Goal: Task Accomplishment & Management: Use online tool/utility

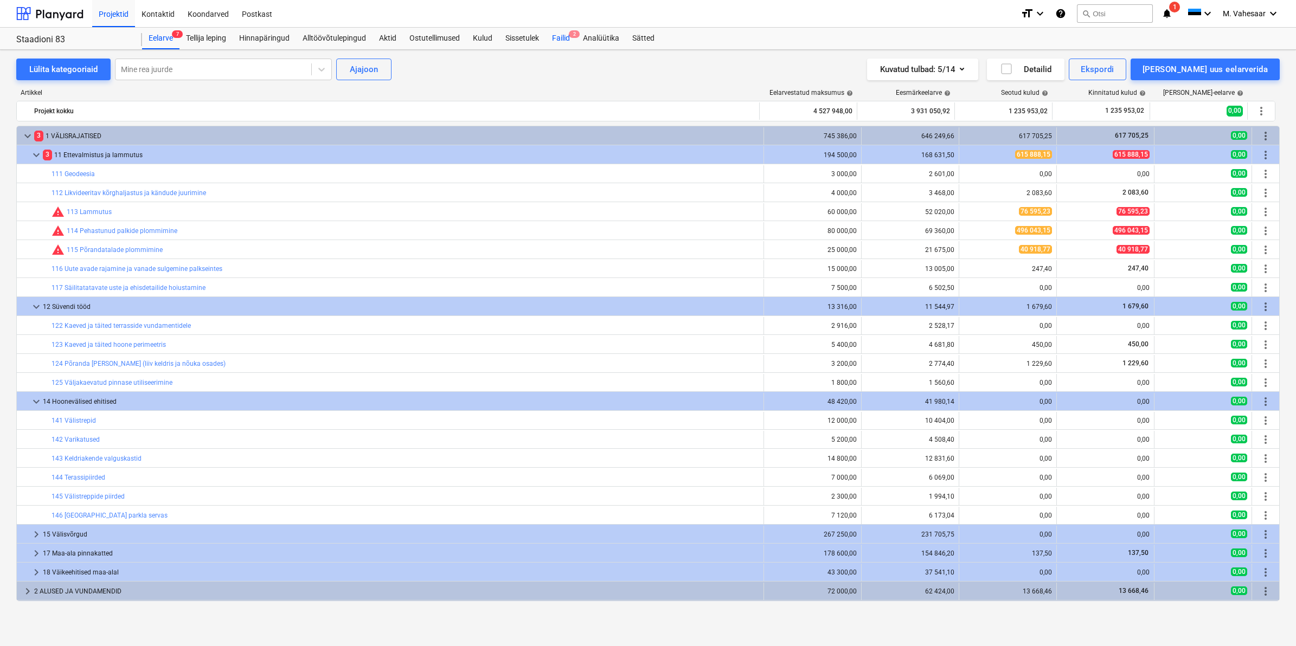
drag, startPoint x: 0, startPoint y: 0, endPoint x: 563, endPoint y: 36, distance: 563.9
click at [563, 36] on div "Failid 2" at bounding box center [560, 39] width 31 height 22
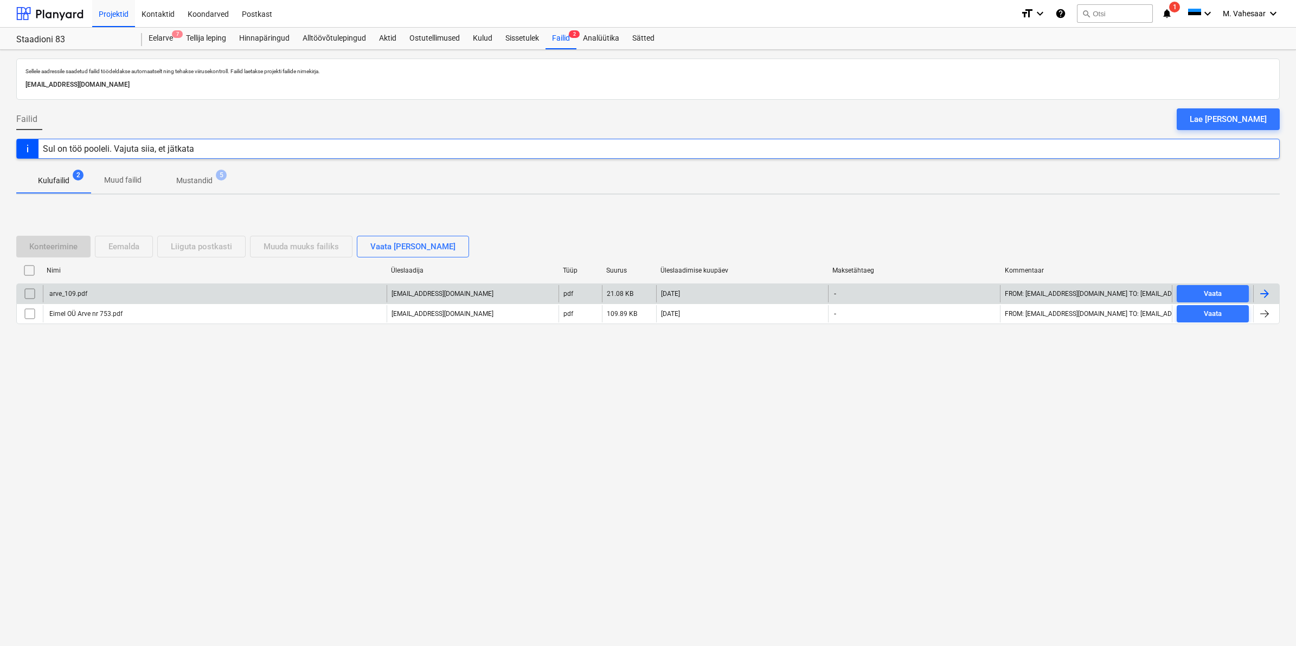
click at [66, 295] on div "arve_109.pdf" at bounding box center [68, 294] width 40 height 8
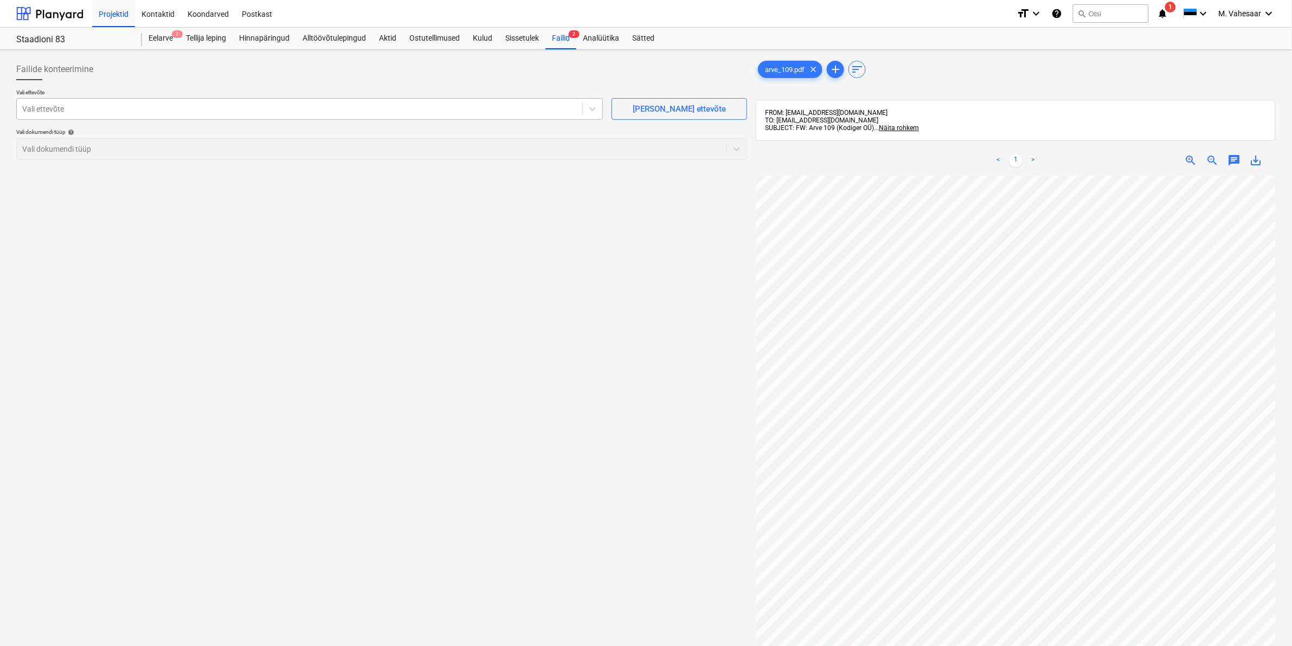
click at [170, 113] on div at bounding box center [299, 109] width 555 height 11
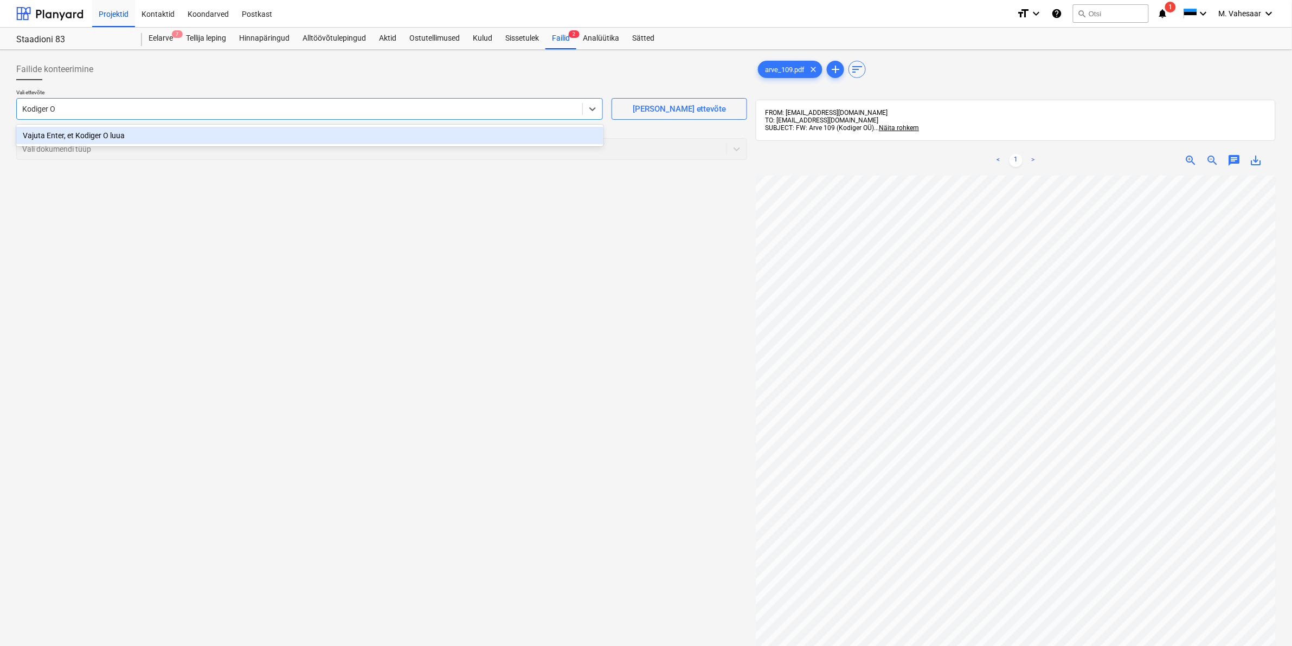
type input "Kodiger OÜ"
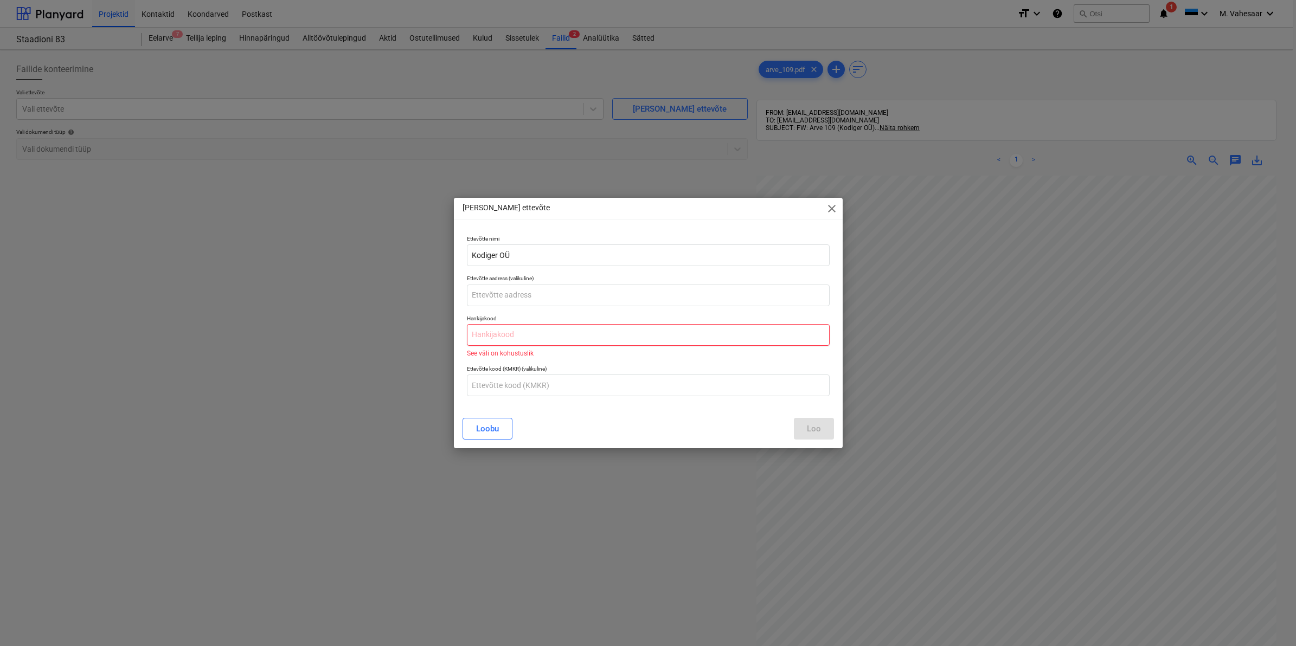
click at [531, 330] on input "text" at bounding box center [648, 335] width 363 height 22
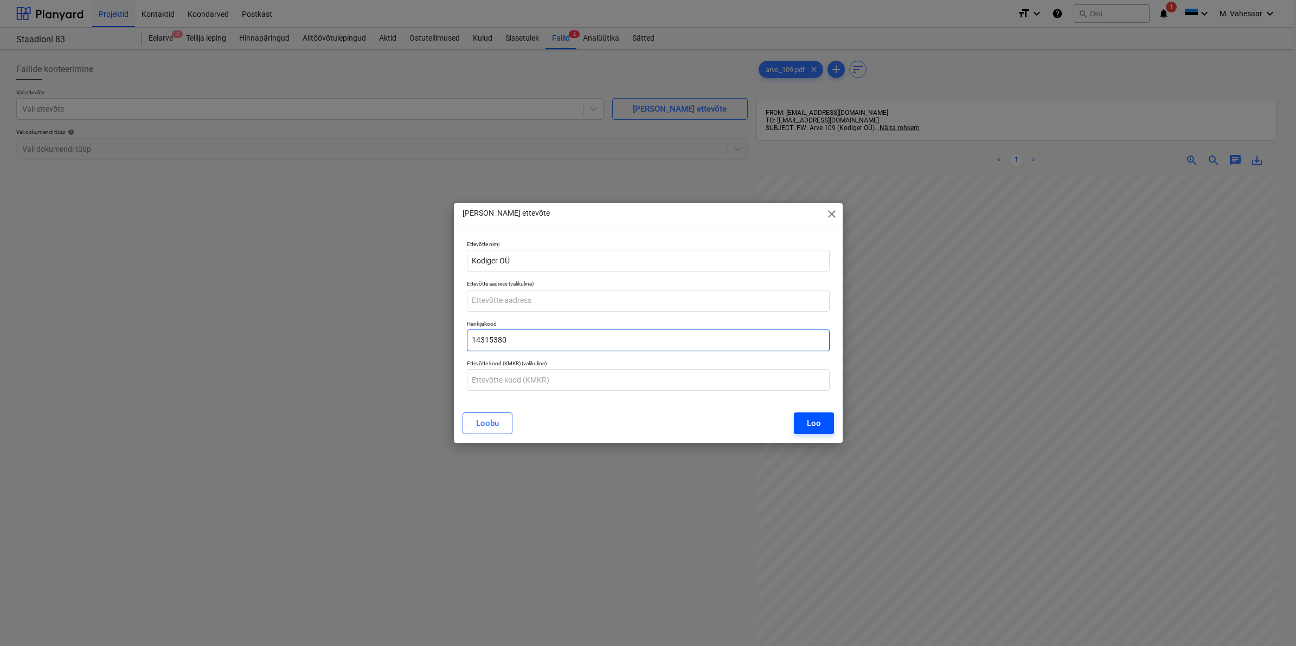
type input "14315380"
click at [807, 423] on div "Loo" at bounding box center [814, 423] width 14 height 14
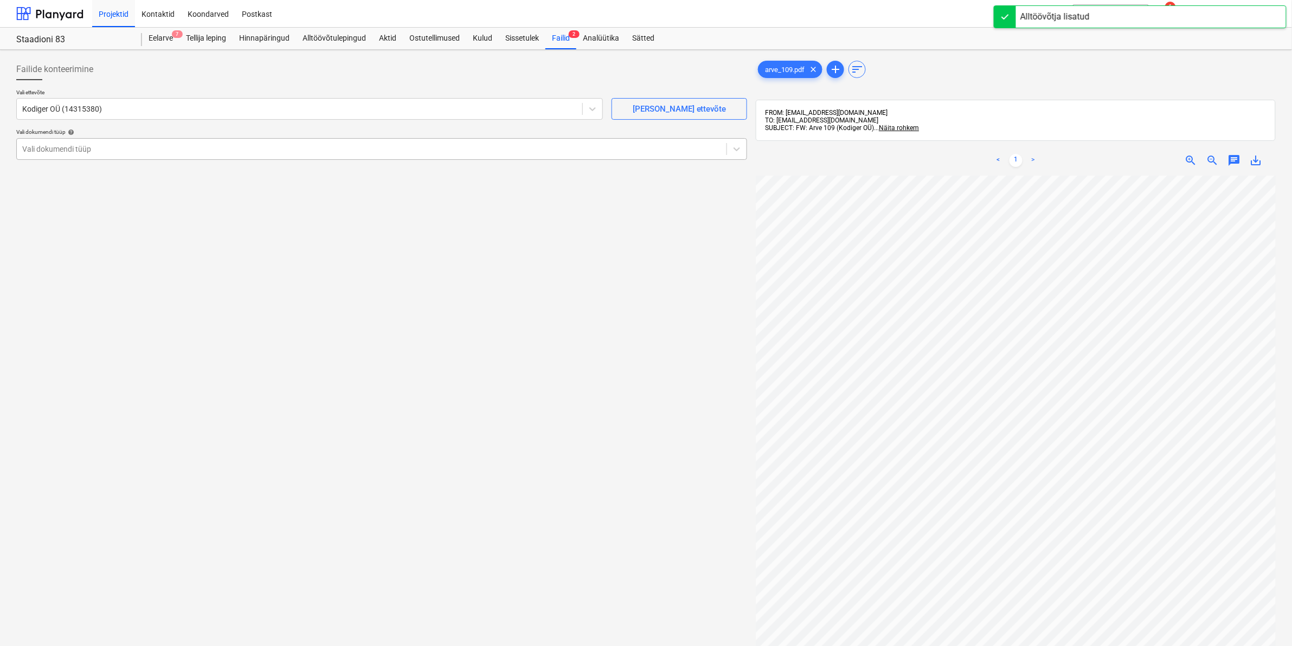
click at [107, 146] on div at bounding box center [371, 149] width 699 height 11
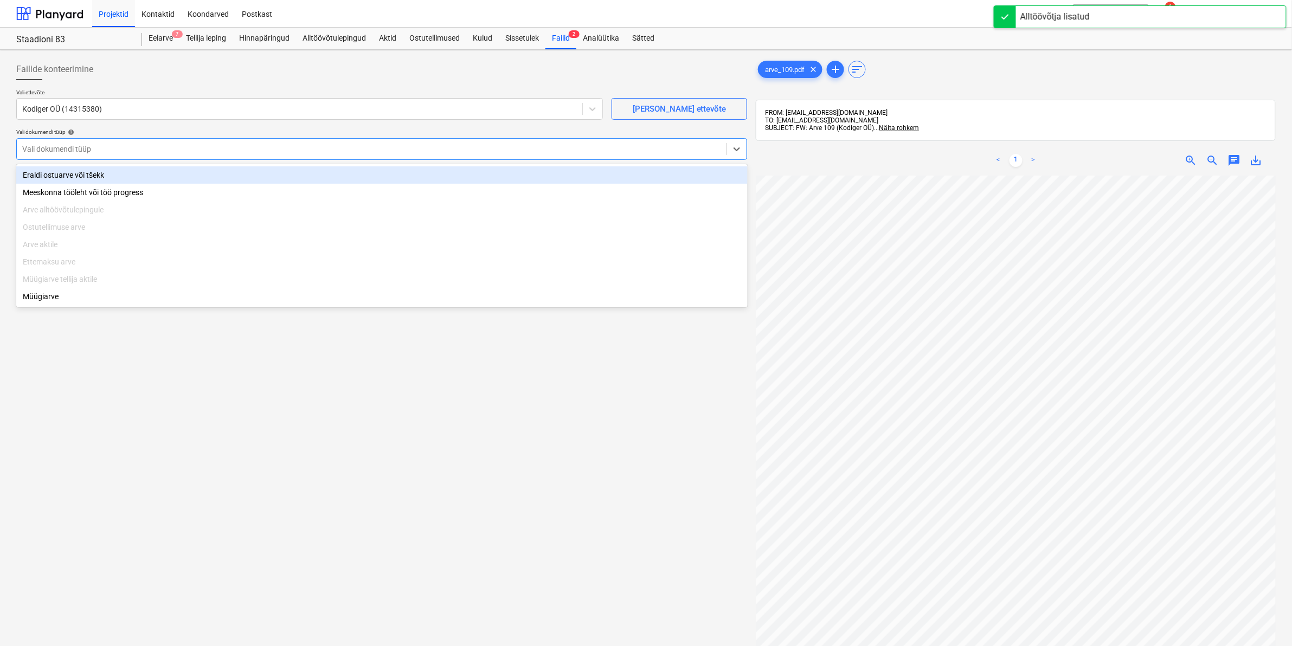
click at [69, 180] on div "Eraldi ostuarve või tšekk" at bounding box center [381, 174] width 731 height 17
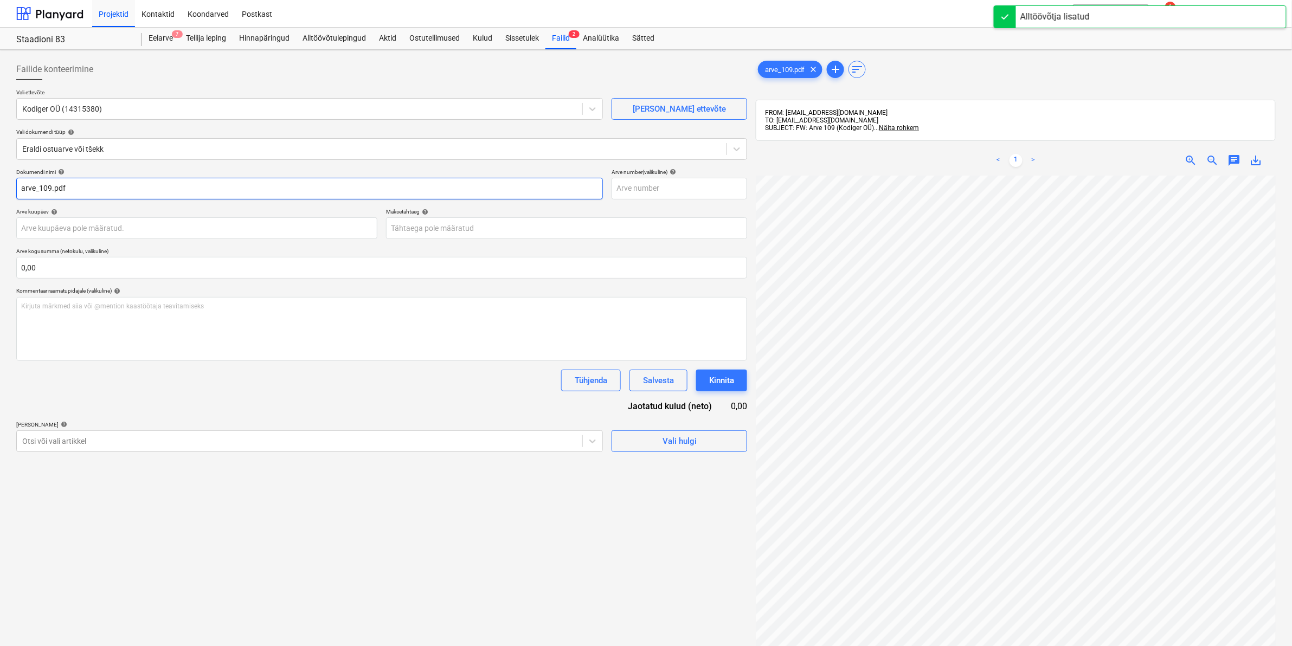
click at [21, 188] on input "arve_109.pdf" at bounding box center [309, 189] width 587 height 22
type input "Kodiger arve_109.pdf"
click at [57, 442] on div at bounding box center [299, 441] width 555 height 11
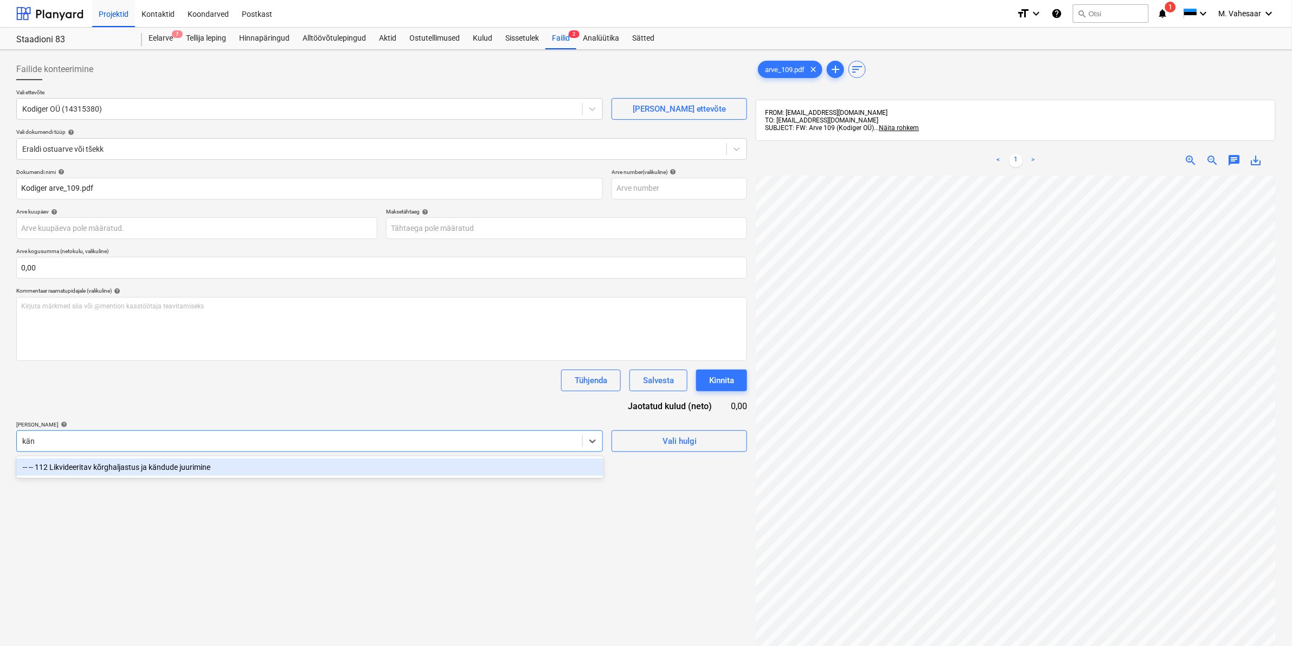
type input "känd"
click at [104, 473] on div "-- -- 112 Likvideeritav kõrghaljastus ja kändude juurimine" at bounding box center [309, 467] width 587 height 17
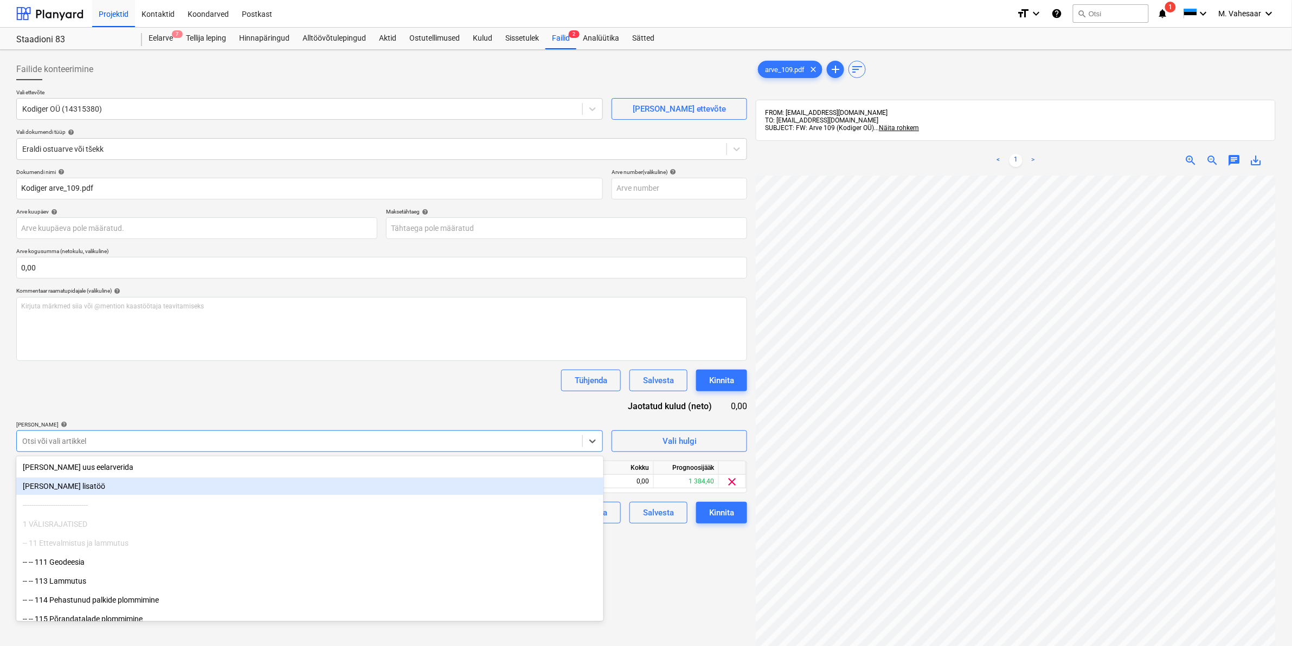
click at [677, 568] on div "Failide konteerimine Vali ettevõte Kodiger OÜ (14315380) [PERSON_NAME] uus ette…" at bounding box center [382, 425] width 740 height 742
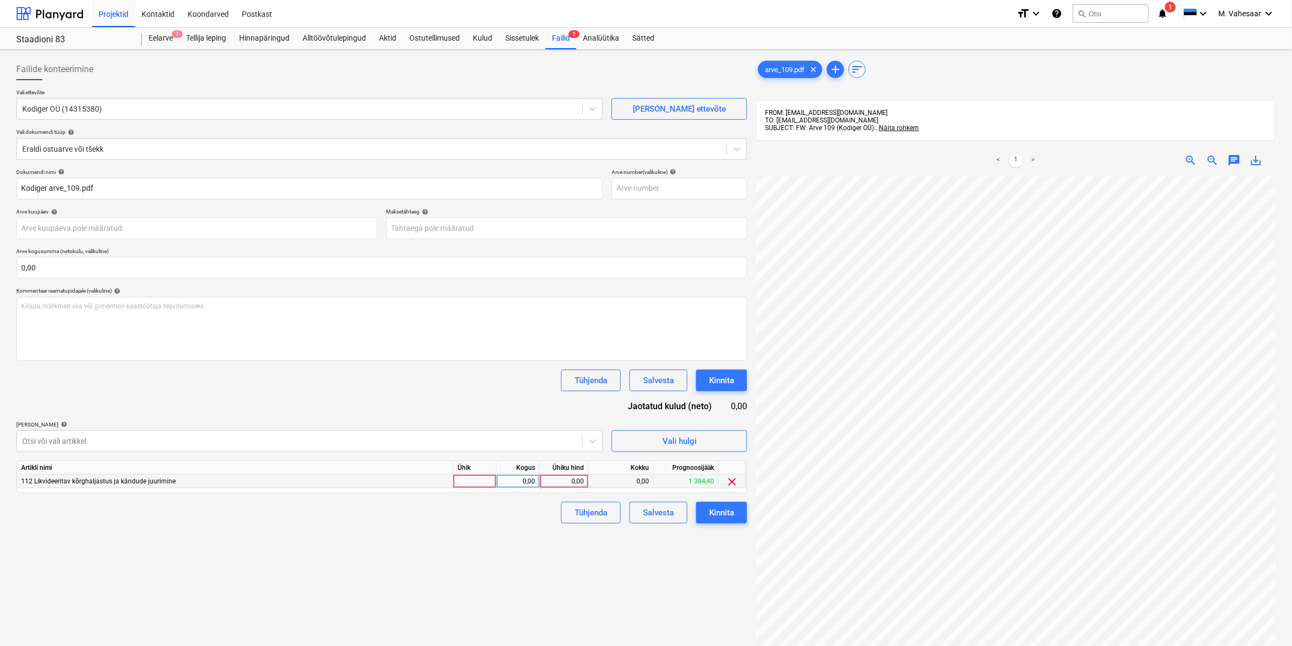
click at [556, 481] on div "0,00" at bounding box center [564, 482] width 40 height 14
type input "1848"
click at [485, 532] on div "Failide konteerimine Vali ettevõte Kodiger OÜ (14315380) [PERSON_NAME] uus ette…" at bounding box center [382, 425] width 740 height 742
click at [718, 506] on div "Kinnita" at bounding box center [721, 513] width 25 height 14
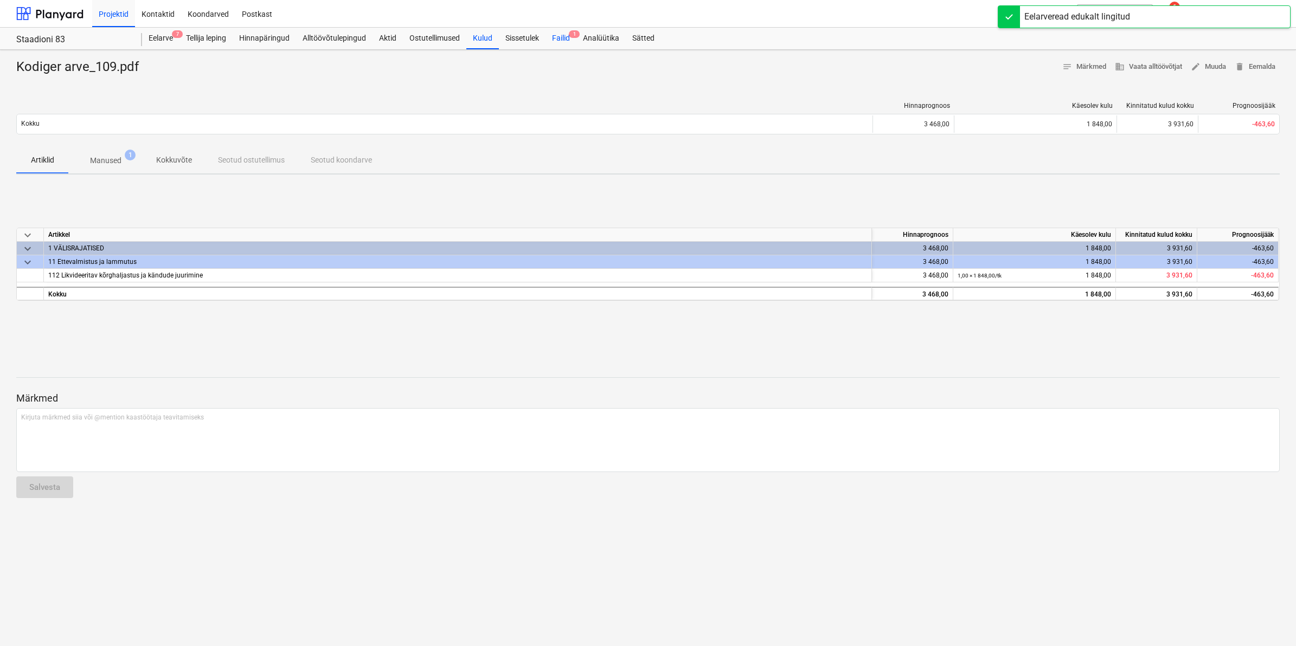
click at [556, 38] on div "Failid 1" at bounding box center [560, 39] width 31 height 22
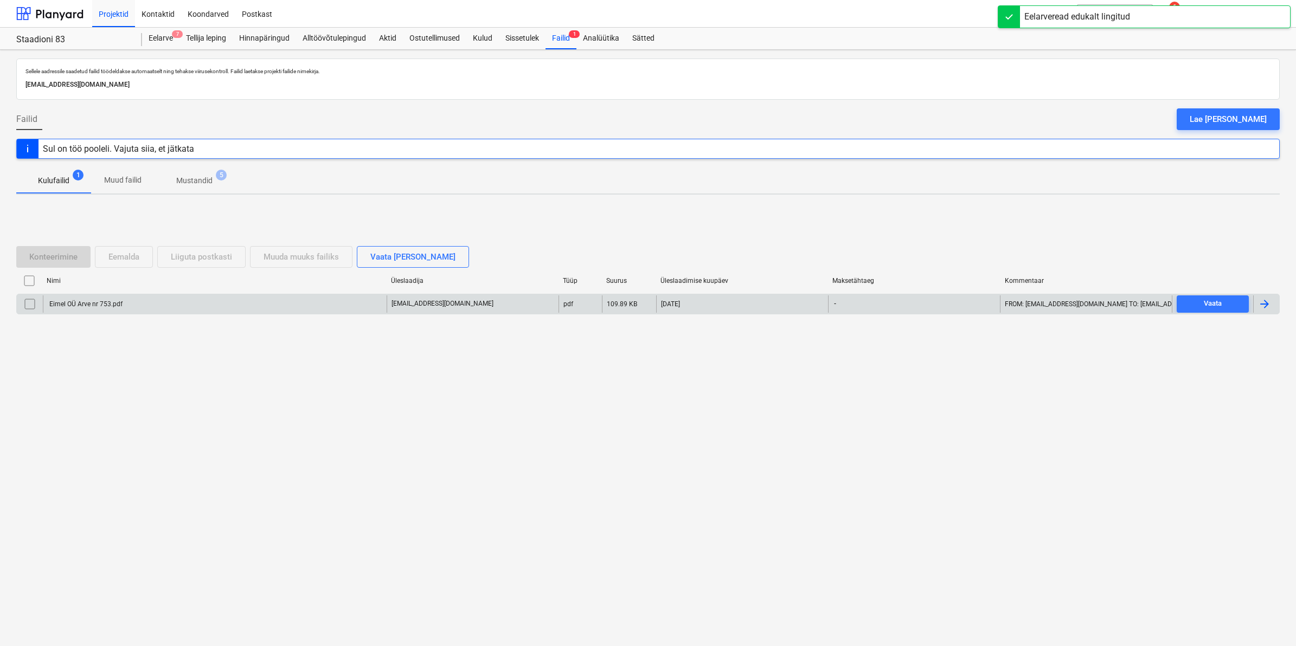
click at [88, 299] on div "Eimel OÜ Arve nr 753.pdf" at bounding box center [215, 303] width 344 height 17
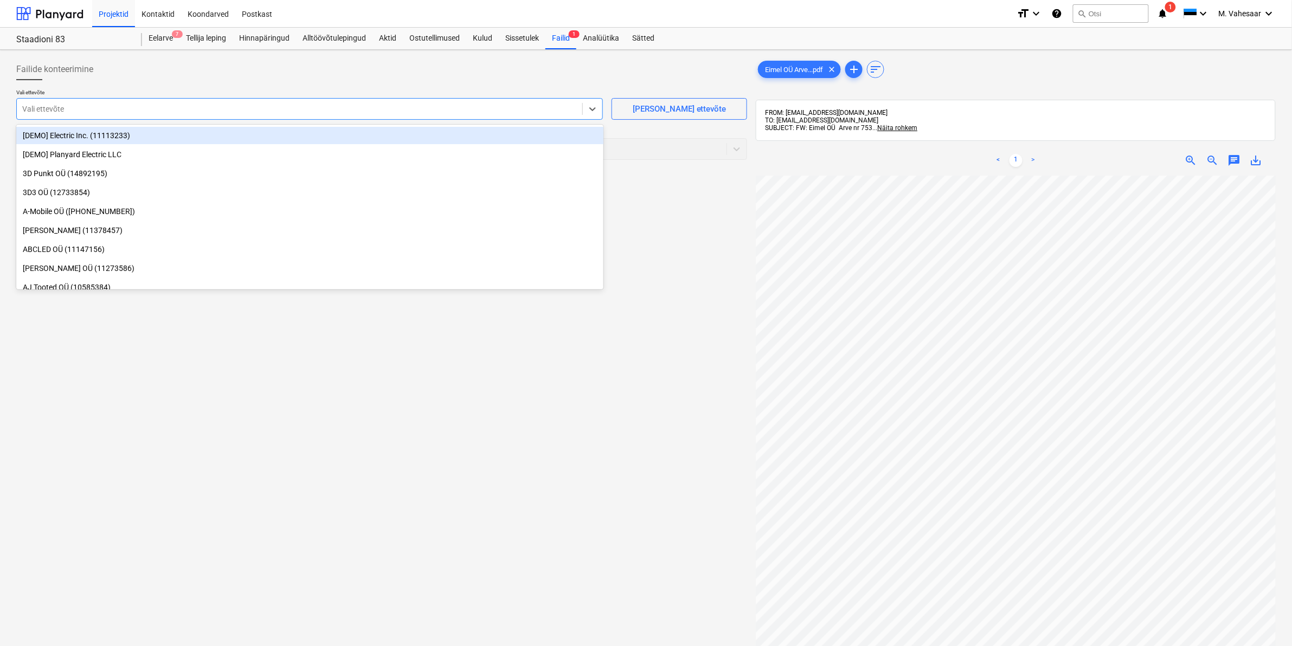
click at [68, 108] on div at bounding box center [299, 109] width 555 height 11
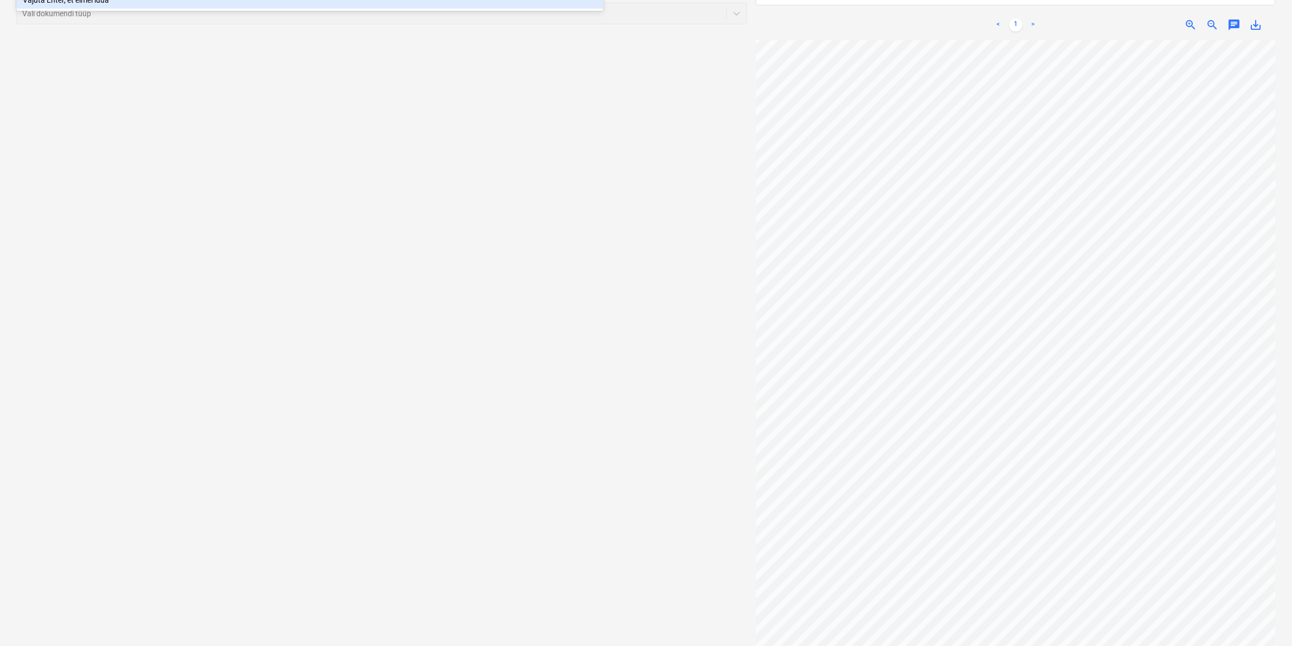
scroll to position [153, 0]
type input "eimel"
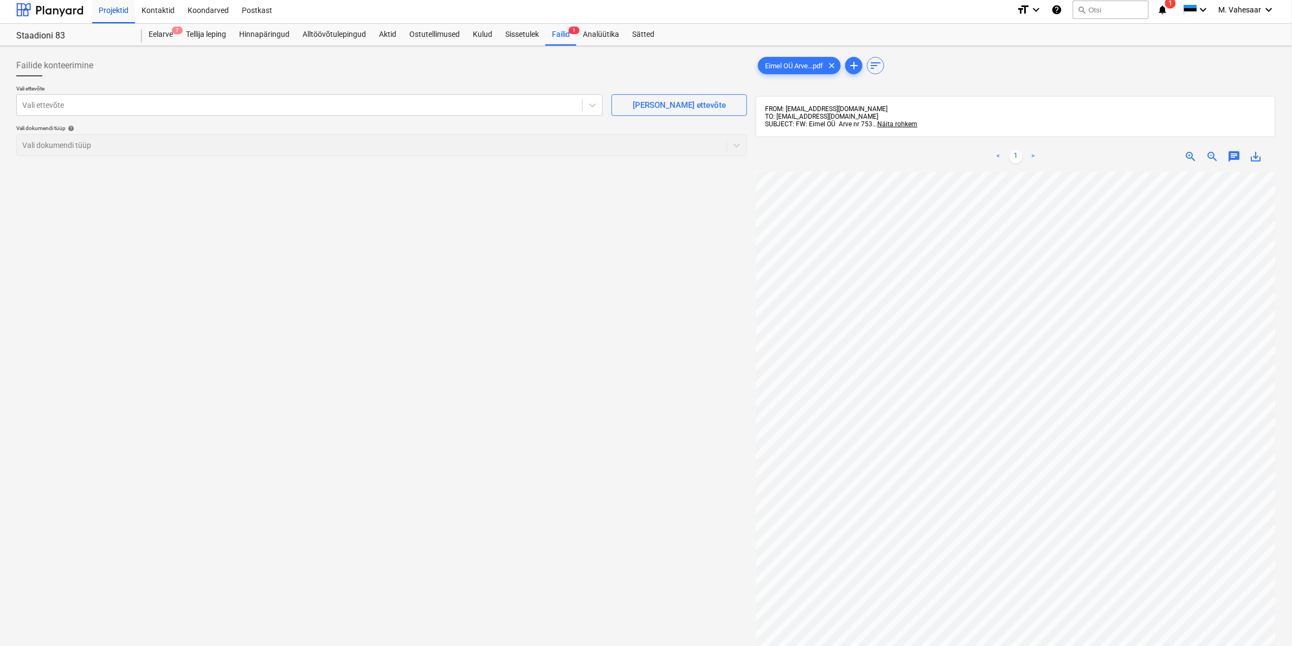
scroll to position [0, 0]
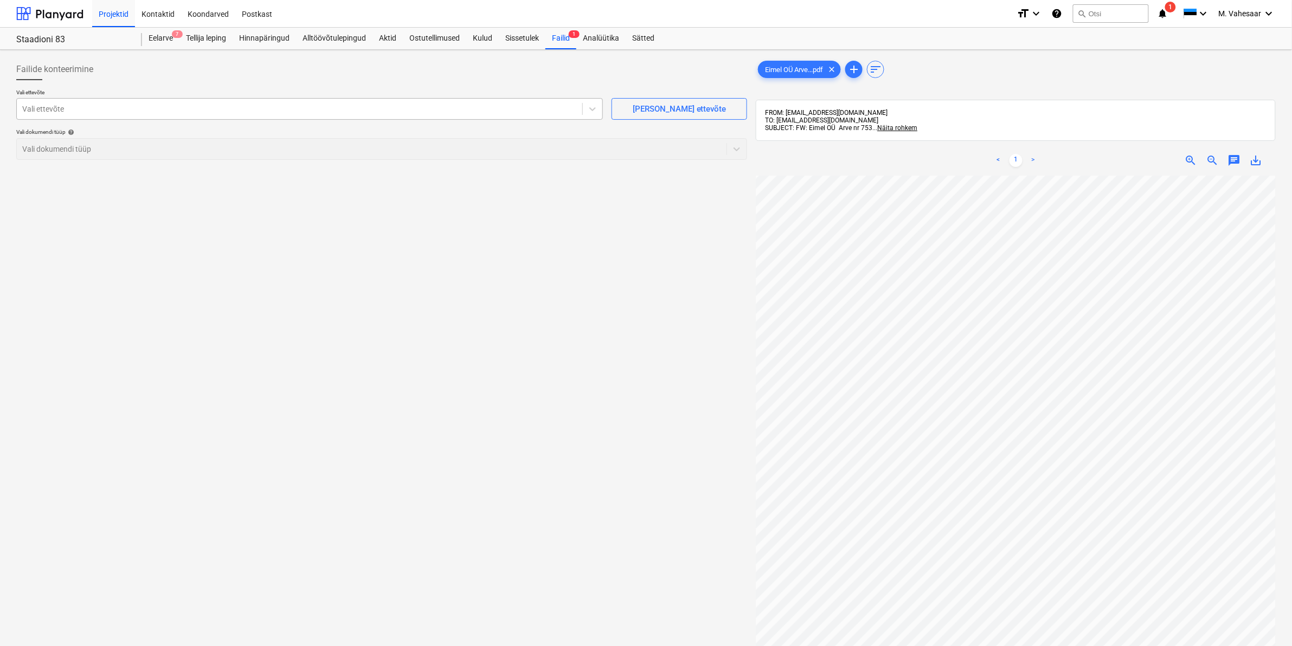
click at [52, 107] on div at bounding box center [299, 109] width 555 height 11
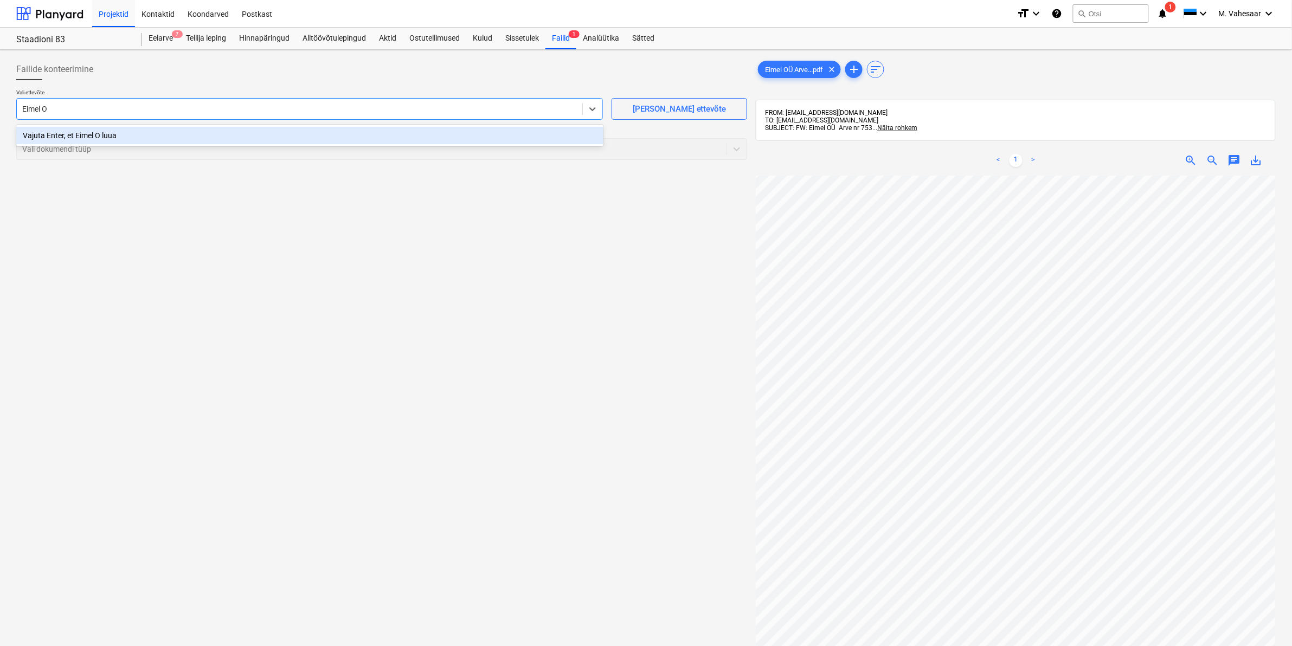
type input "Eimel OÜ"
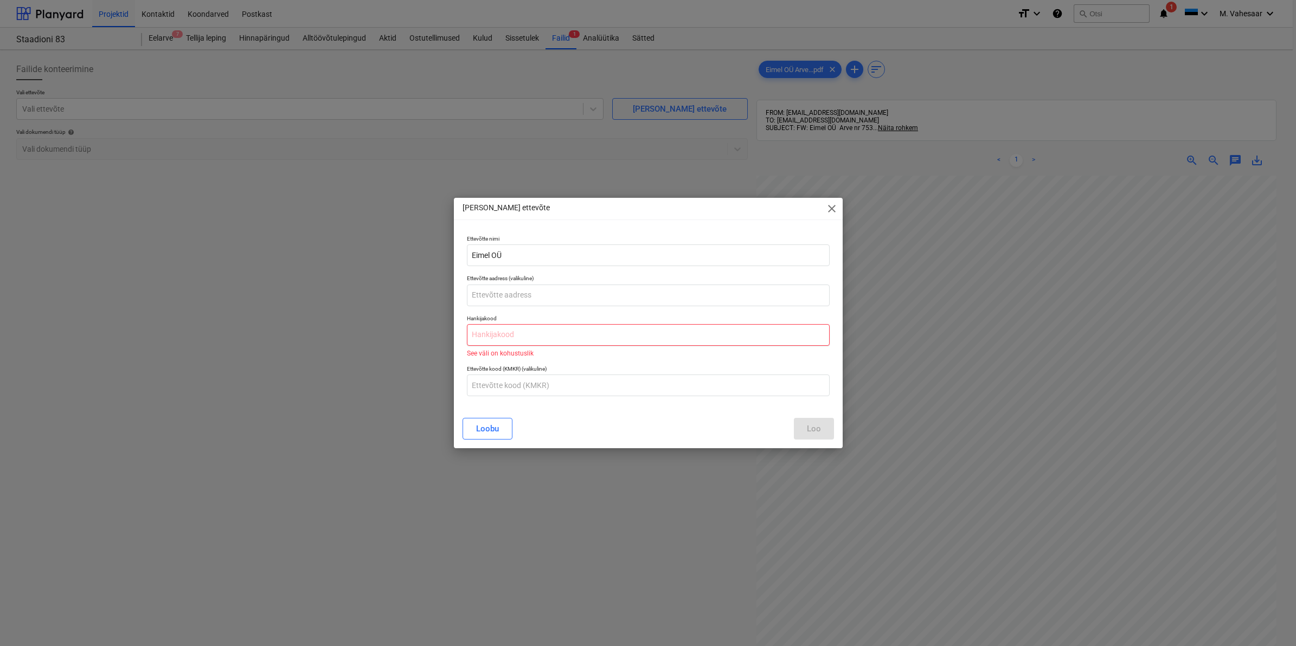
click at [502, 338] on input "text" at bounding box center [648, 335] width 363 height 22
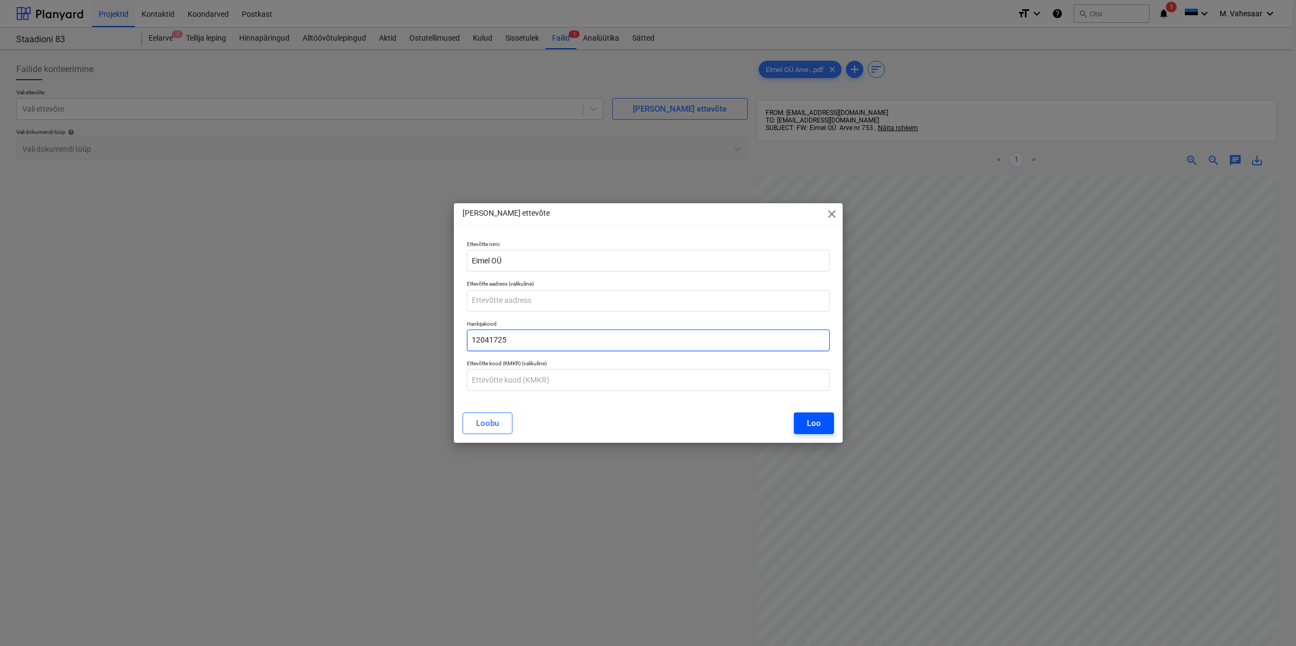
type input "12041725"
click at [820, 424] on div "Loo" at bounding box center [814, 423] width 14 height 14
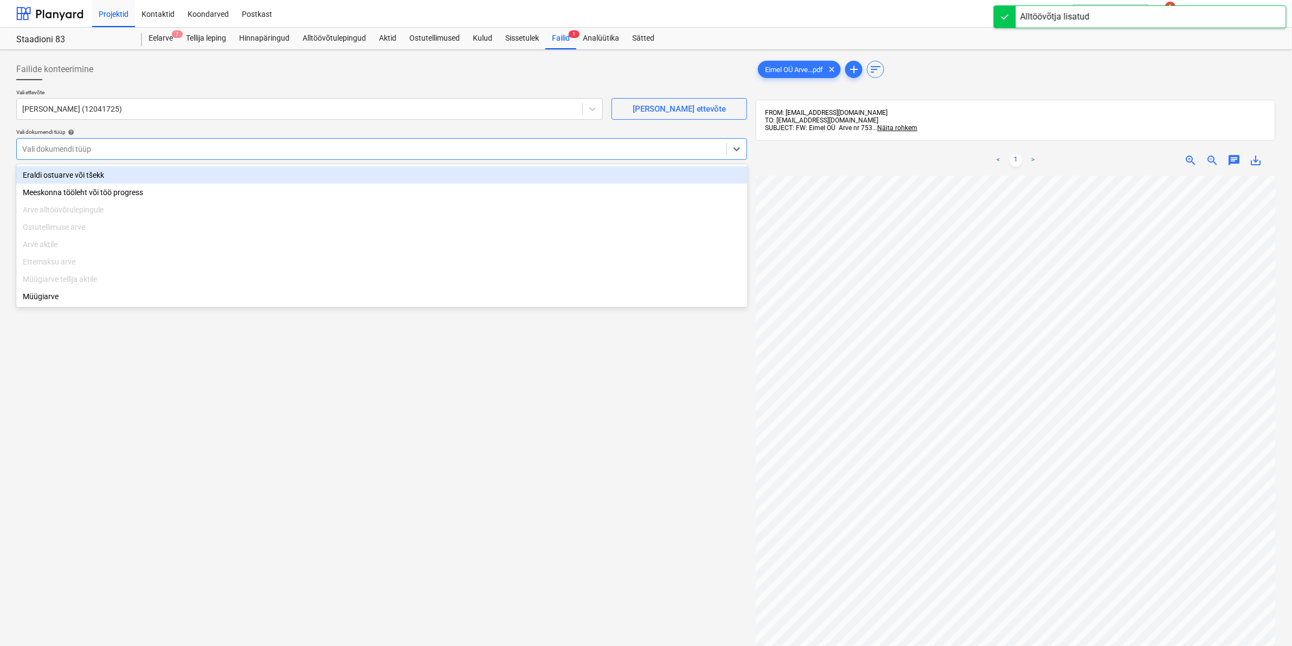
click at [111, 145] on div at bounding box center [371, 149] width 699 height 11
click at [85, 172] on div "Eraldi ostuarve või tšekk" at bounding box center [381, 174] width 731 height 17
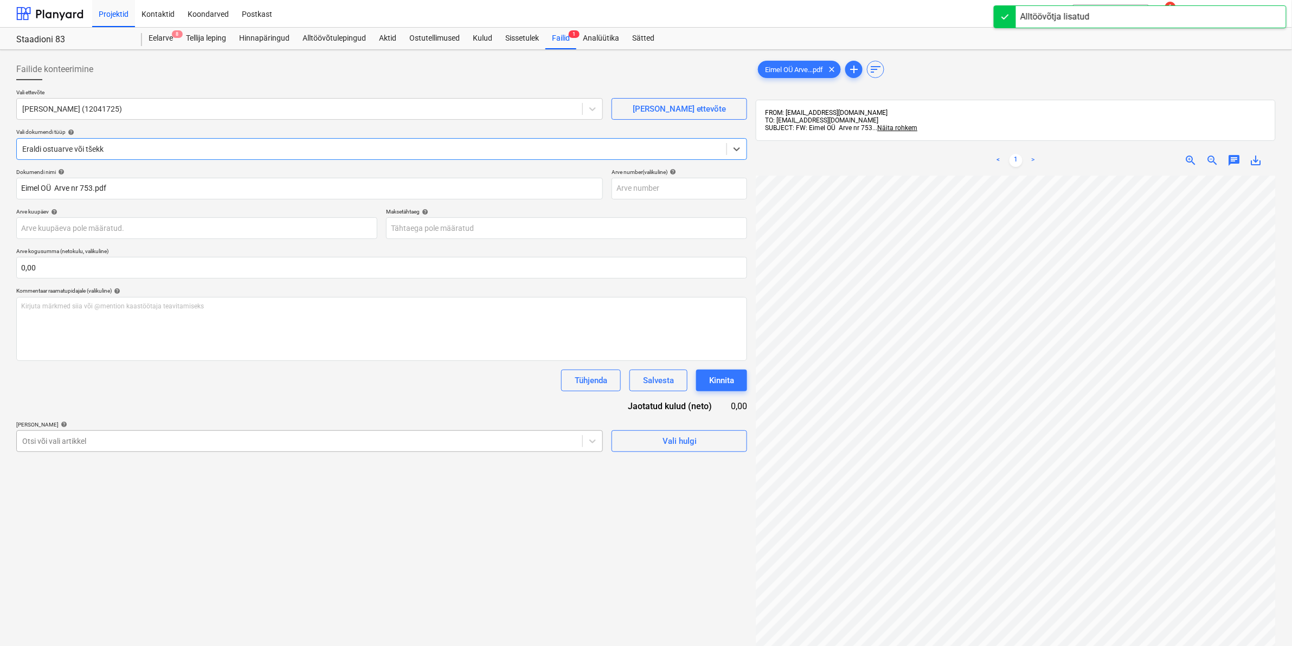
click at [80, 438] on div at bounding box center [299, 441] width 555 height 11
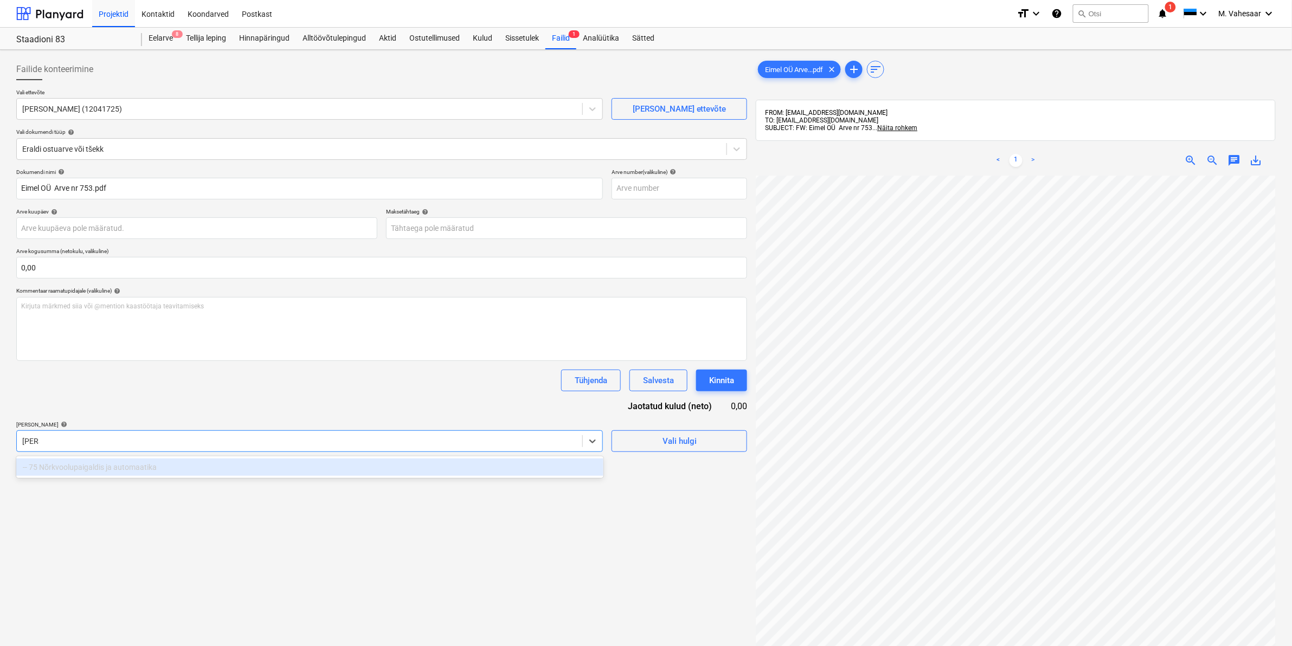
type input "[PERSON_NAME]"
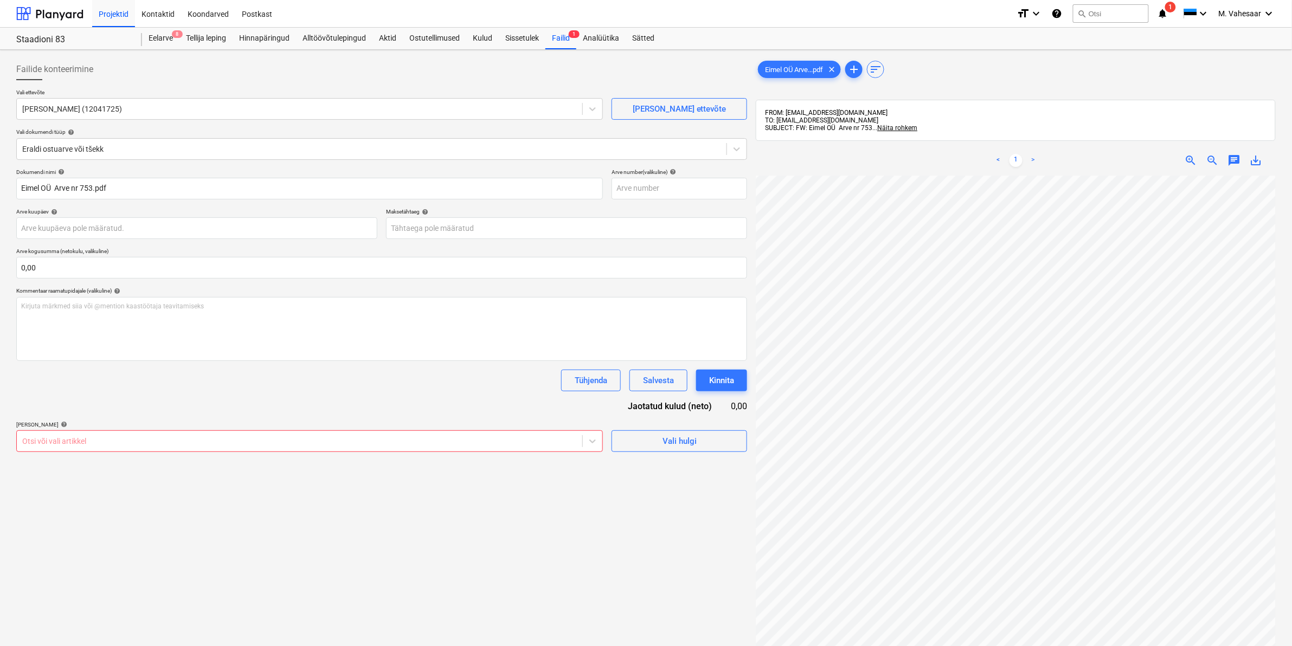
click at [217, 442] on div at bounding box center [299, 441] width 555 height 11
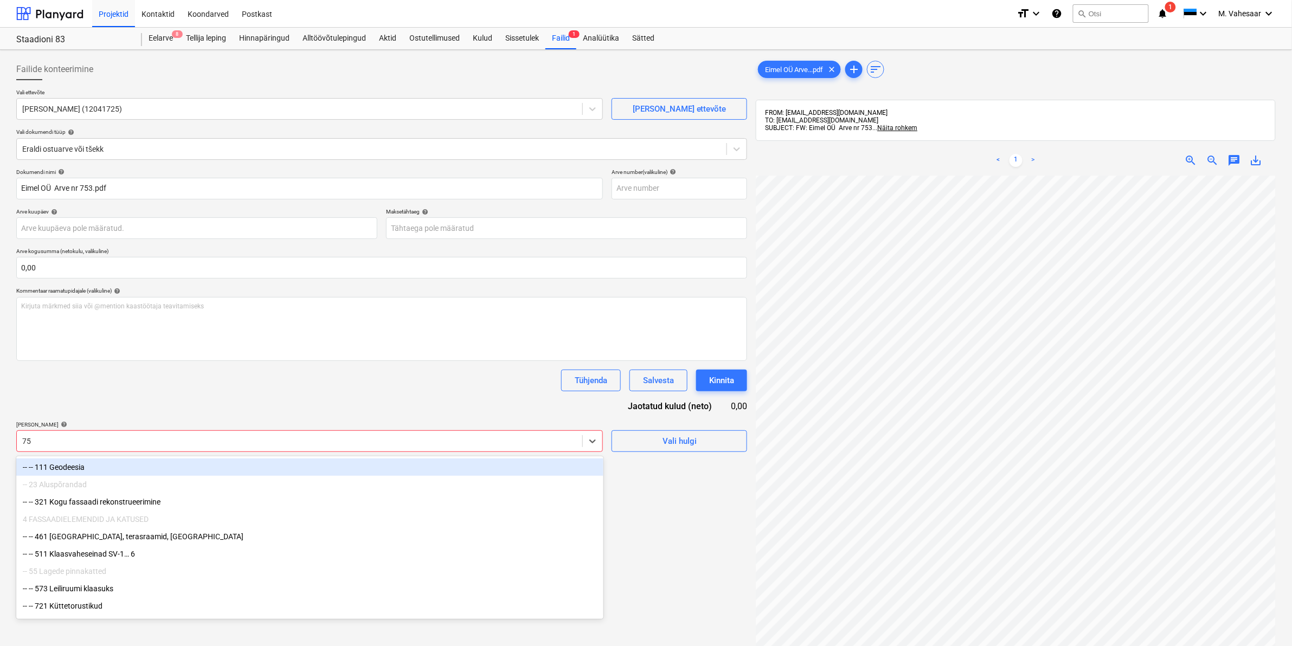
type input "751"
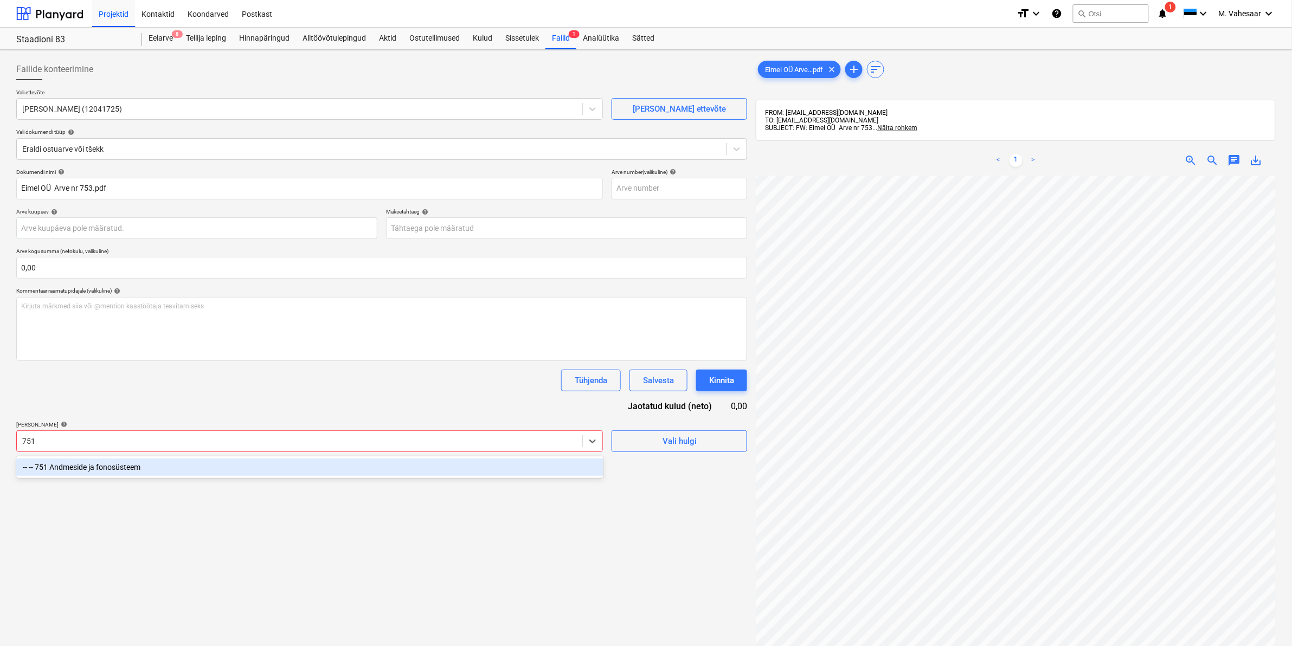
click at [125, 467] on div "-- -- 751 Andmeside ja fonosüsteem" at bounding box center [309, 467] width 587 height 17
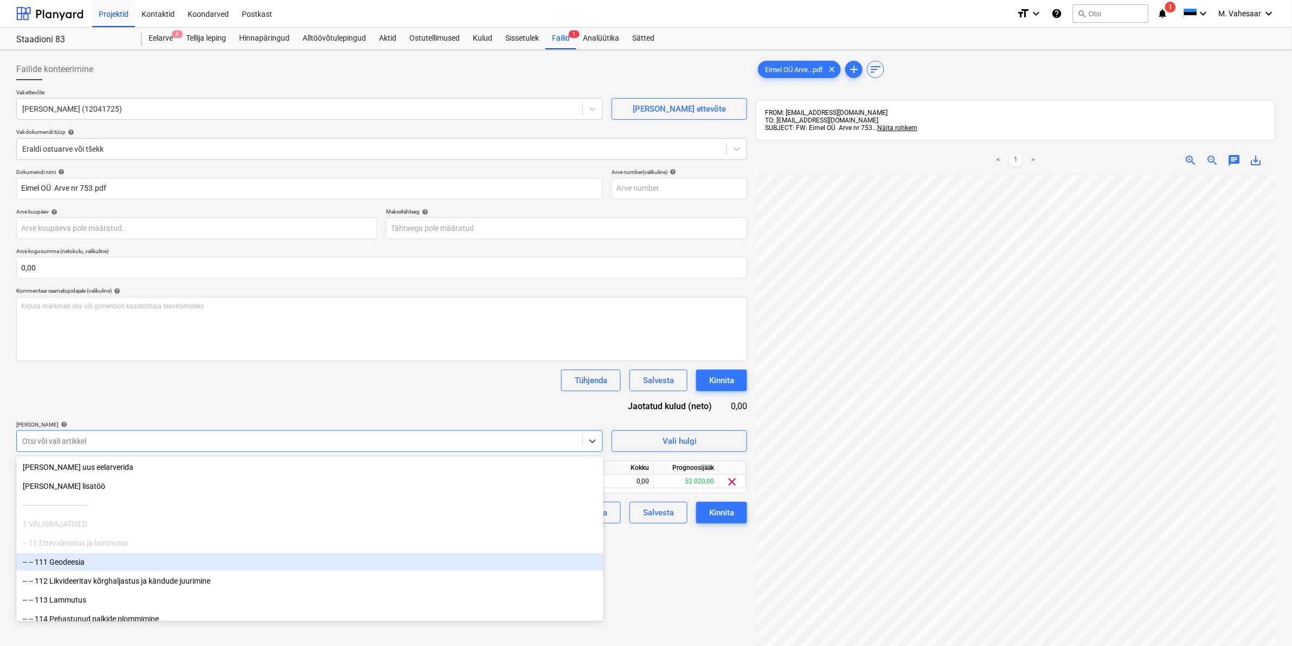
click at [631, 562] on div "Failide konteerimine Vali ettevõte Eimel OÜ (12041725) [PERSON_NAME] uus ettevõ…" at bounding box center [382, 425] width 740 height 742
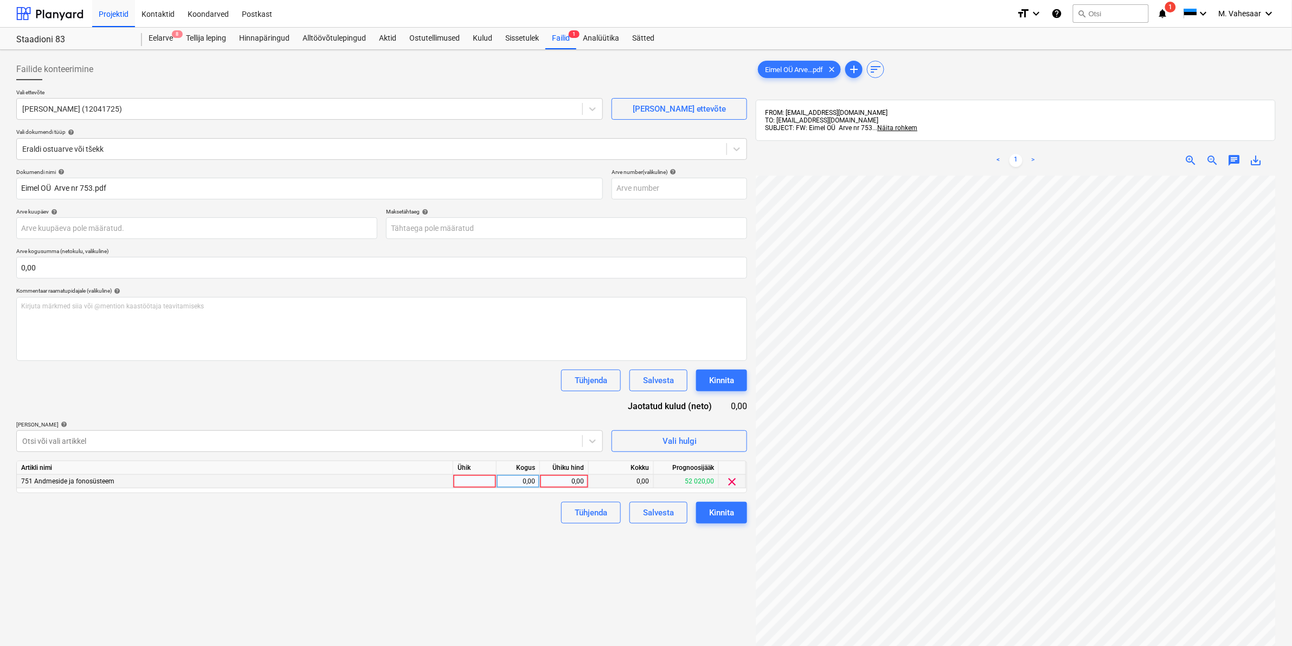
click at [553, 483] on div "0,00" at bounding box center [564, 482] width 40 height 14
type input "2110"
click at [505, 526] on div "Failide konteerimine Vali ettevõte Eimel OÜ (12041725) [PERSON_NAME] uus ettevõ…" at bounding box center [382, 425] width 740 height 742
click at [718, 513] on div "Kinnita" at bounding box center [721, 513] width 25 height 14
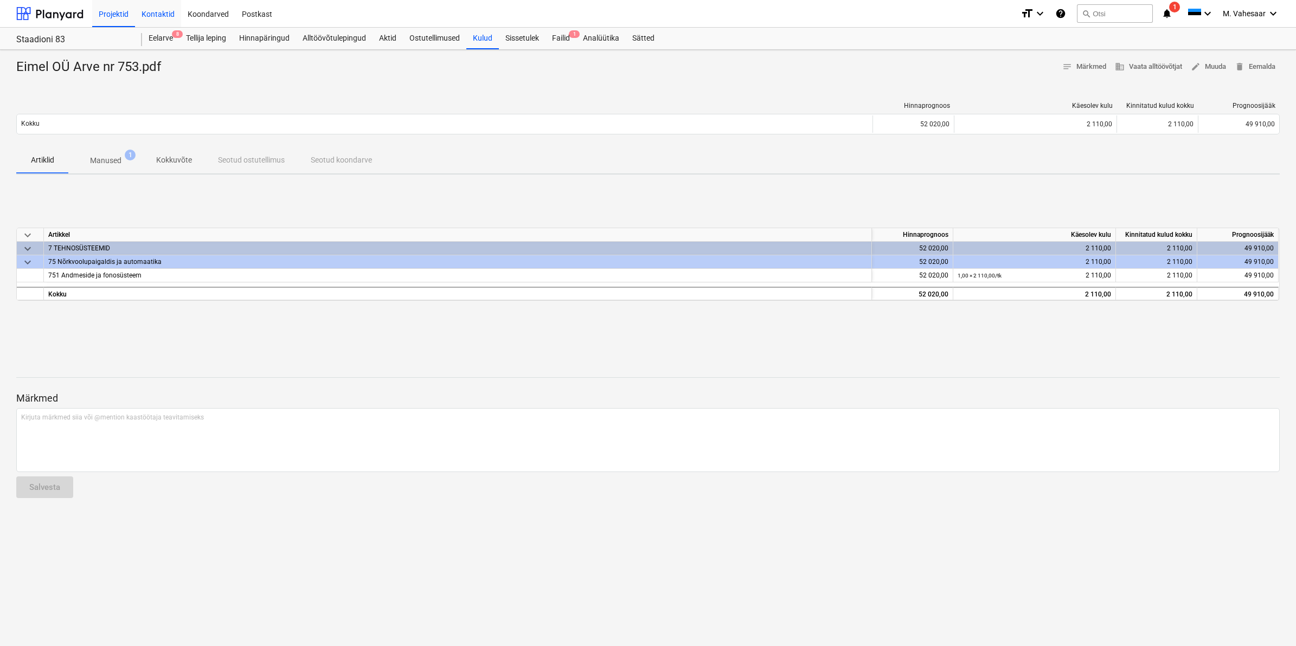
click at [155, 10] on div "Kontaktid" at bounding box center [158, 13] width 46 height 28
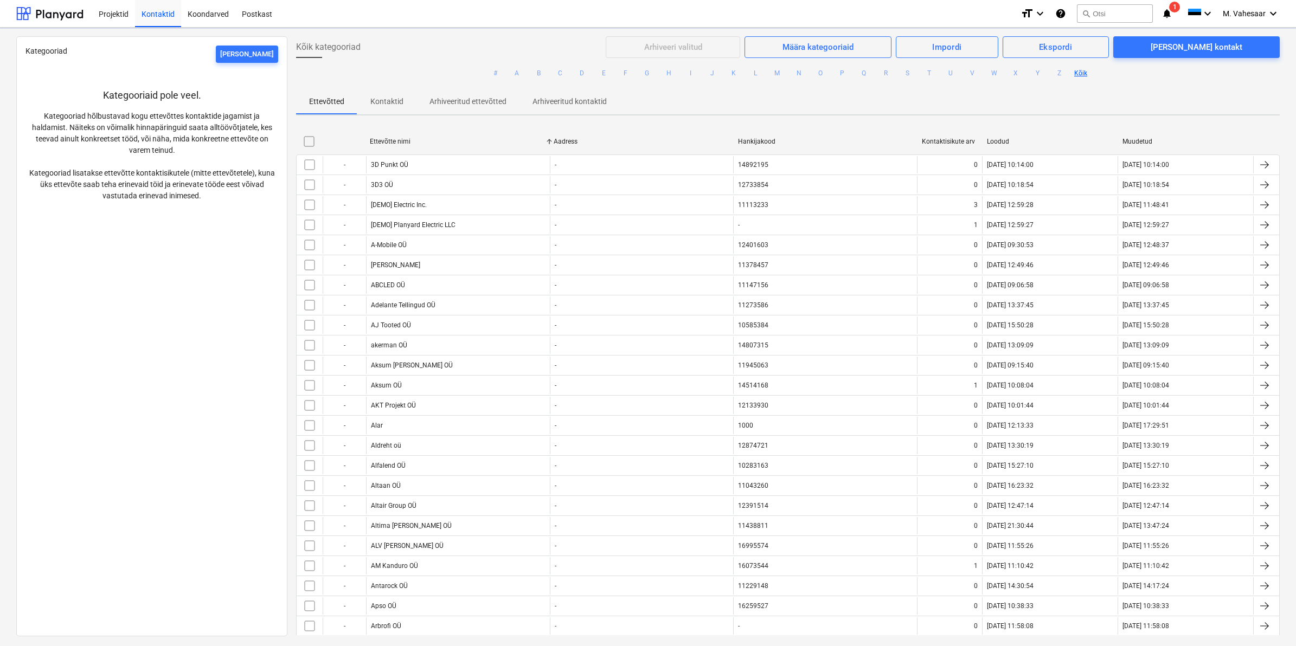
click at [1093, 15] on div "Projekti ületoomine ebaõnnestus" at bounding box center [1086, 11] width 125 height 13
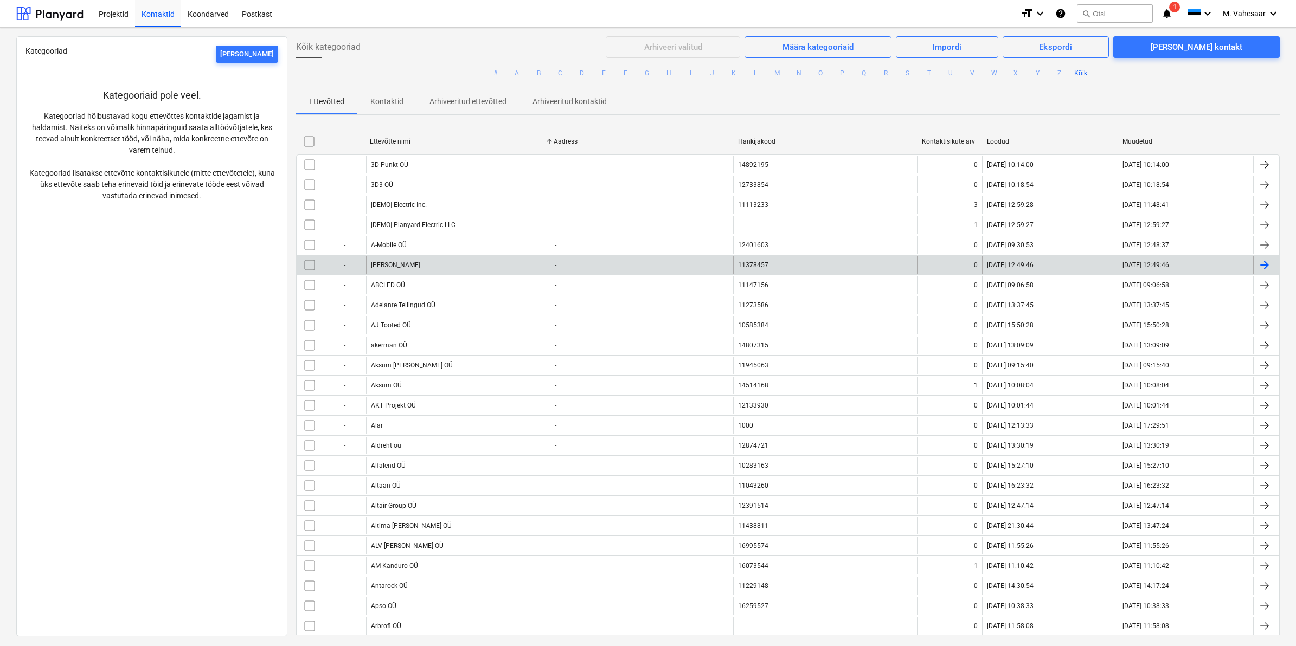
click at [1088, 11] on div "Projekti ületoomine ebaõnnestus" at bounding box center [1086, 11] width 125 height 13
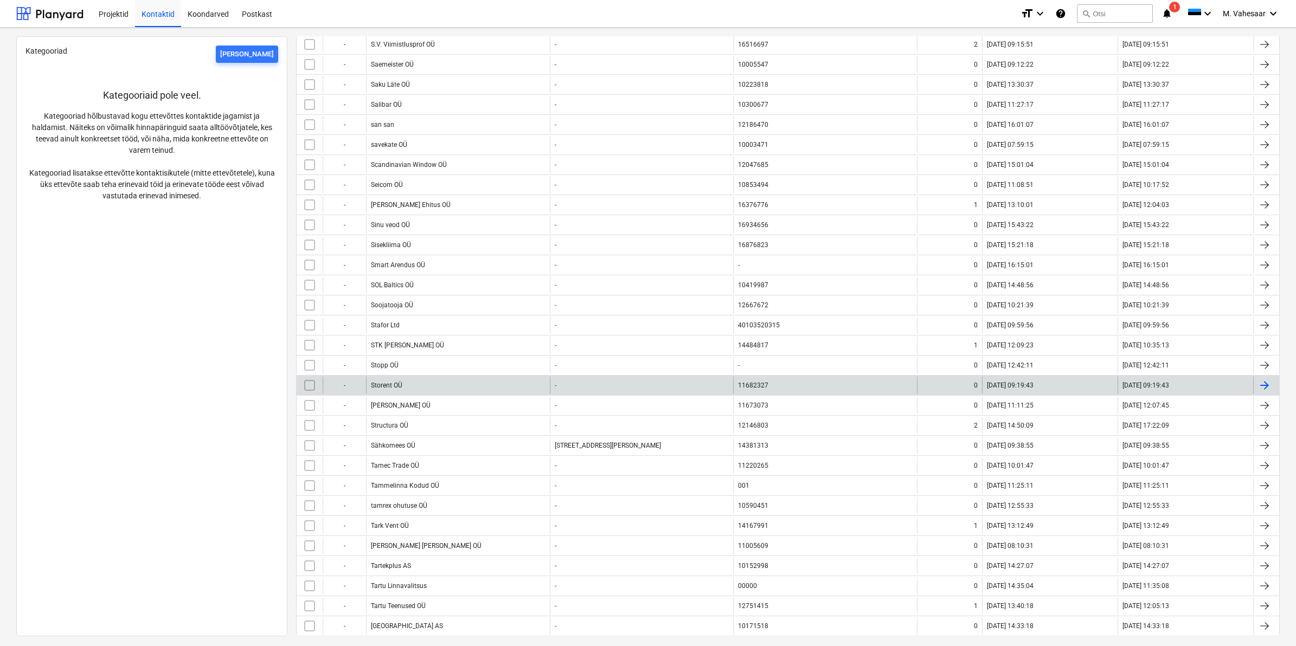
scroll to position [4473, 0]
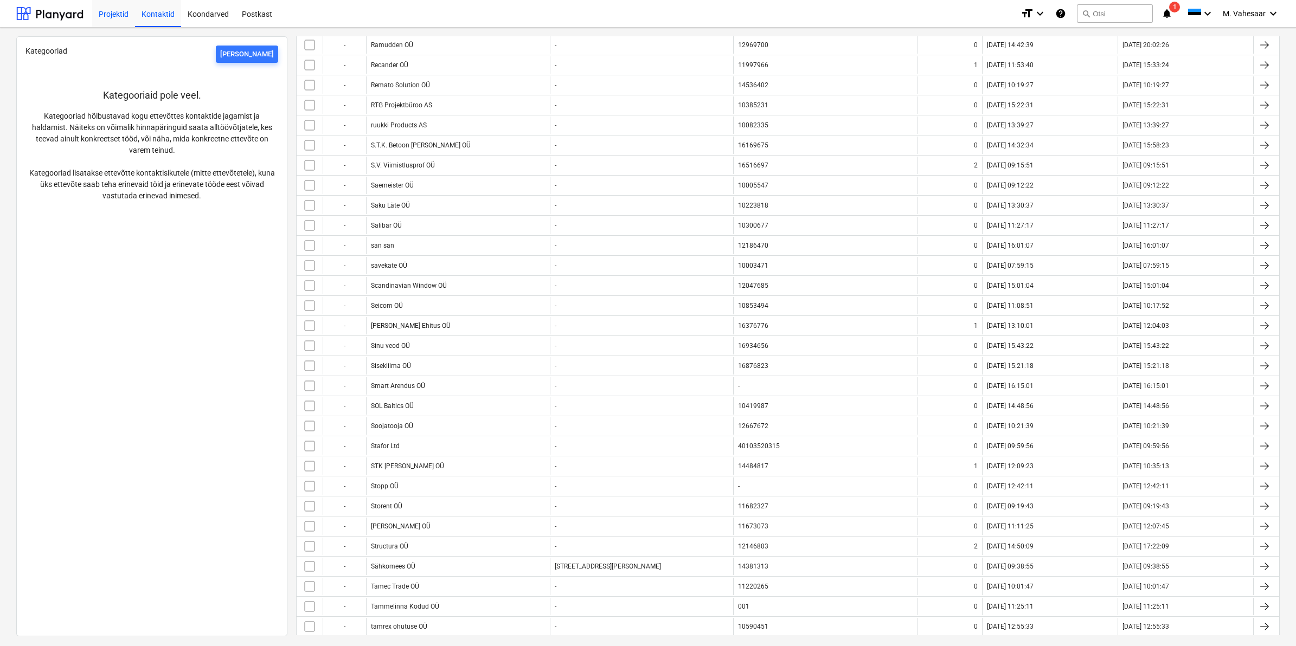
click at [107, 19] on div "Projektid" at bounding box center [113, 13] width 43 height 28
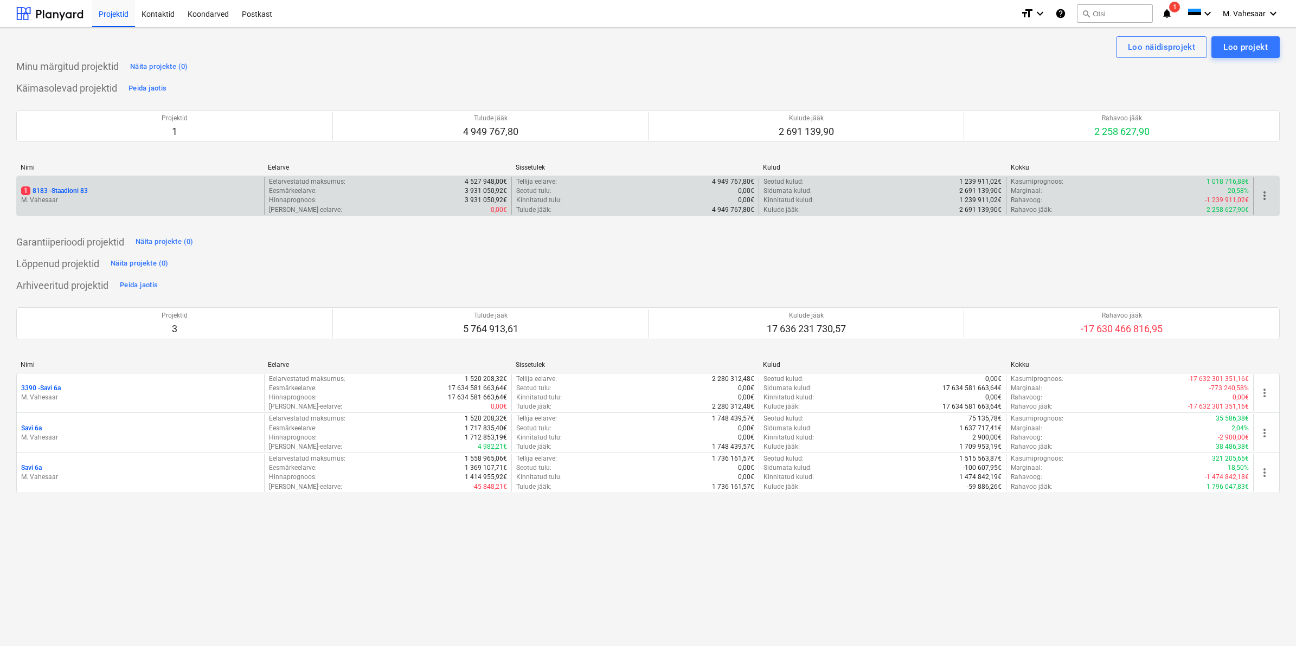
click at [69, 196] on p "M. Vahesaar" at bounding box center [140, 200] width 239 height 9
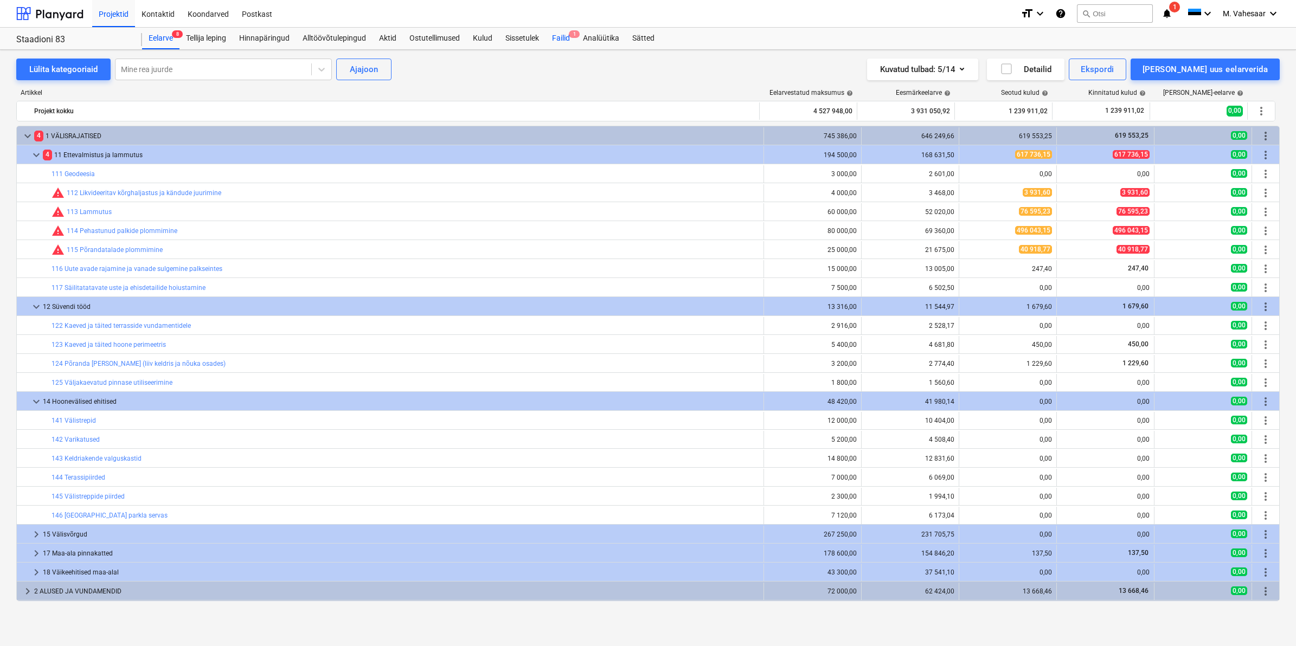
click at [559, 37] on div "Failid 1" at bounding box center [560, 39] width 31 height 22
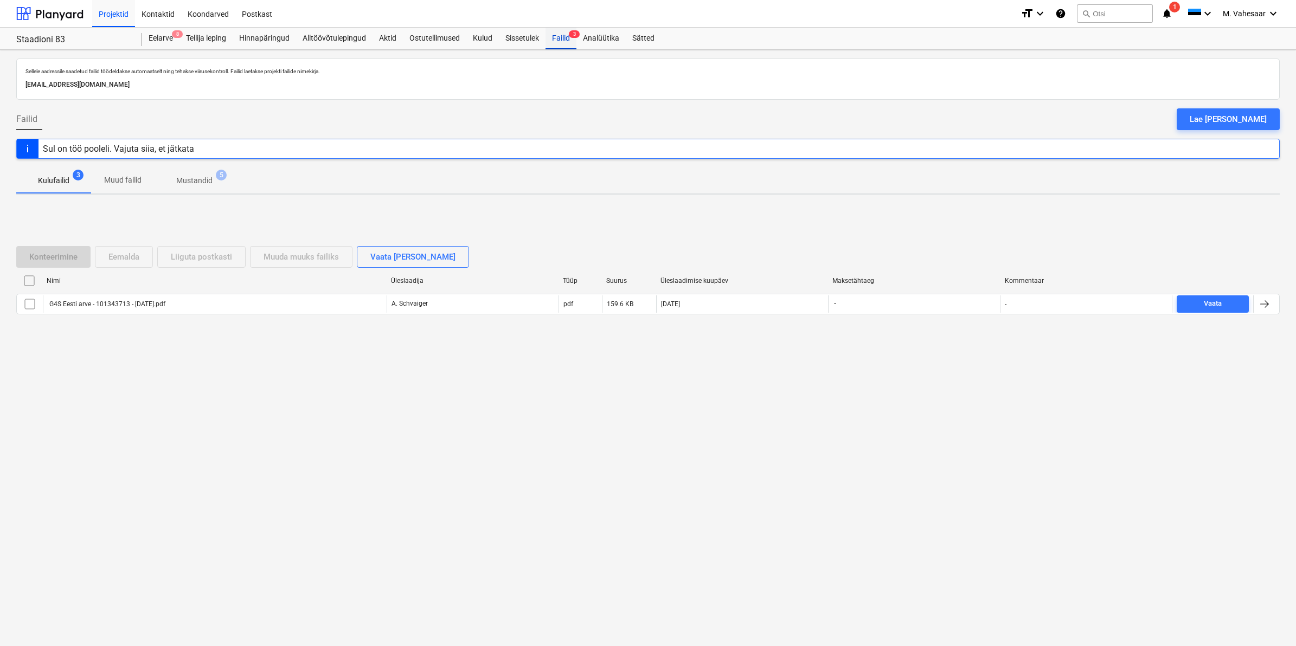
click at [559, 31] on div "Failid 3" at bounding box center [560, 39] width 31 height 22
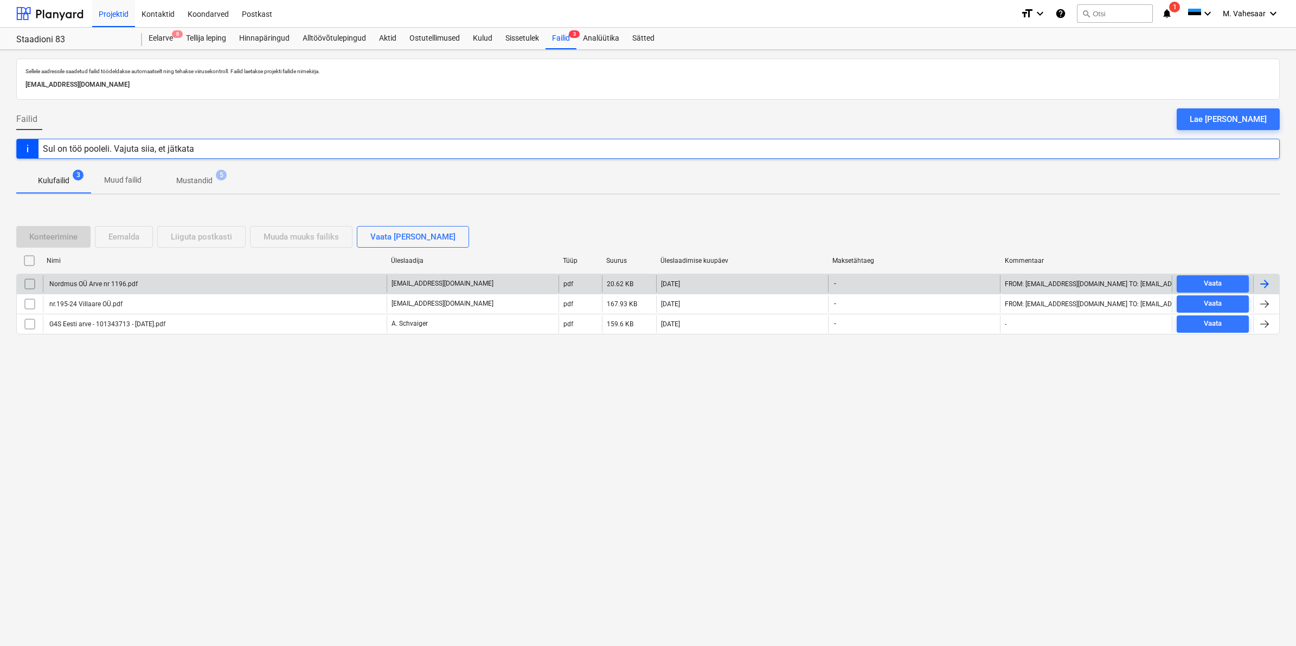
click at [120, 283] on div "Nordmus OÜ Arve nr 1196.pdf" at bounding box center [93, 284] width 90 height 8
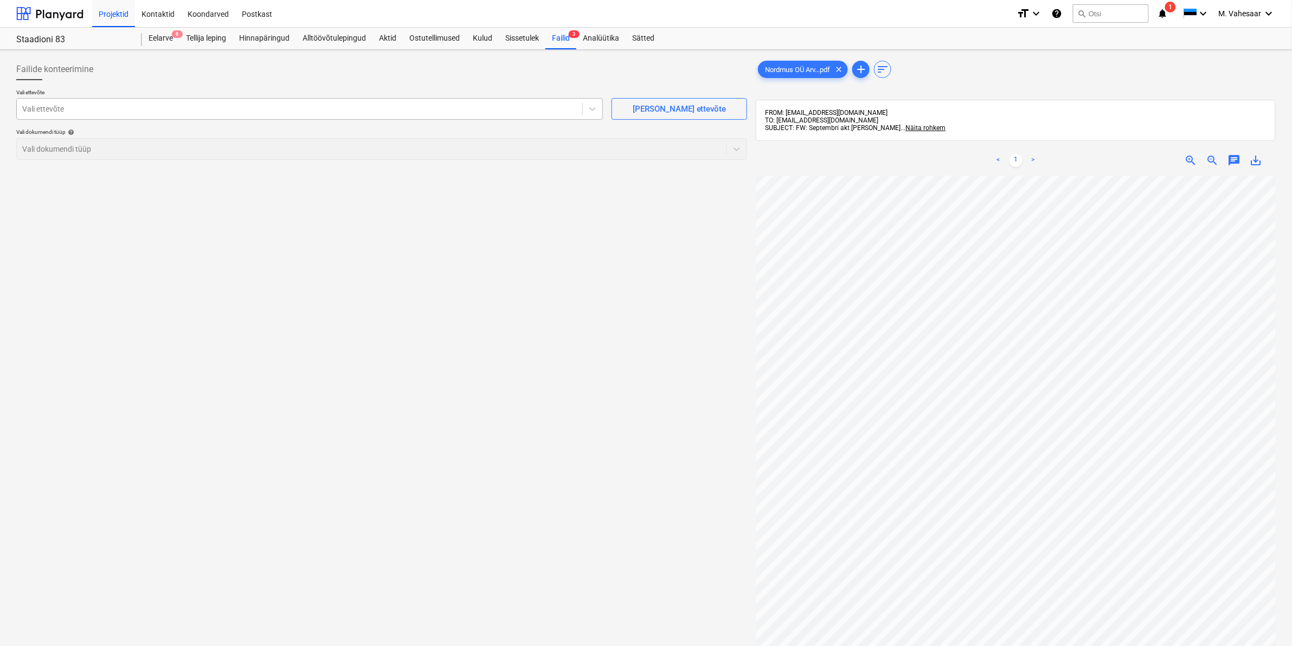
click at [304, 108] on div at bounding box center [299, 109] width 555 height 11
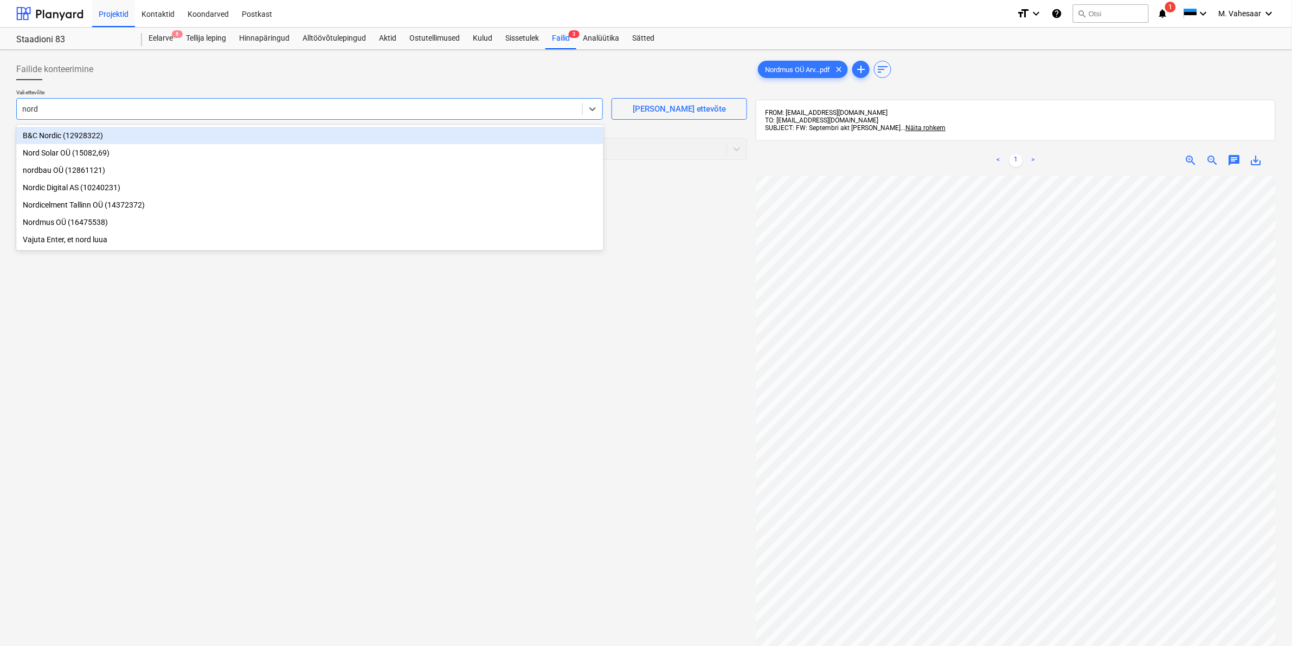
type input "nordm"
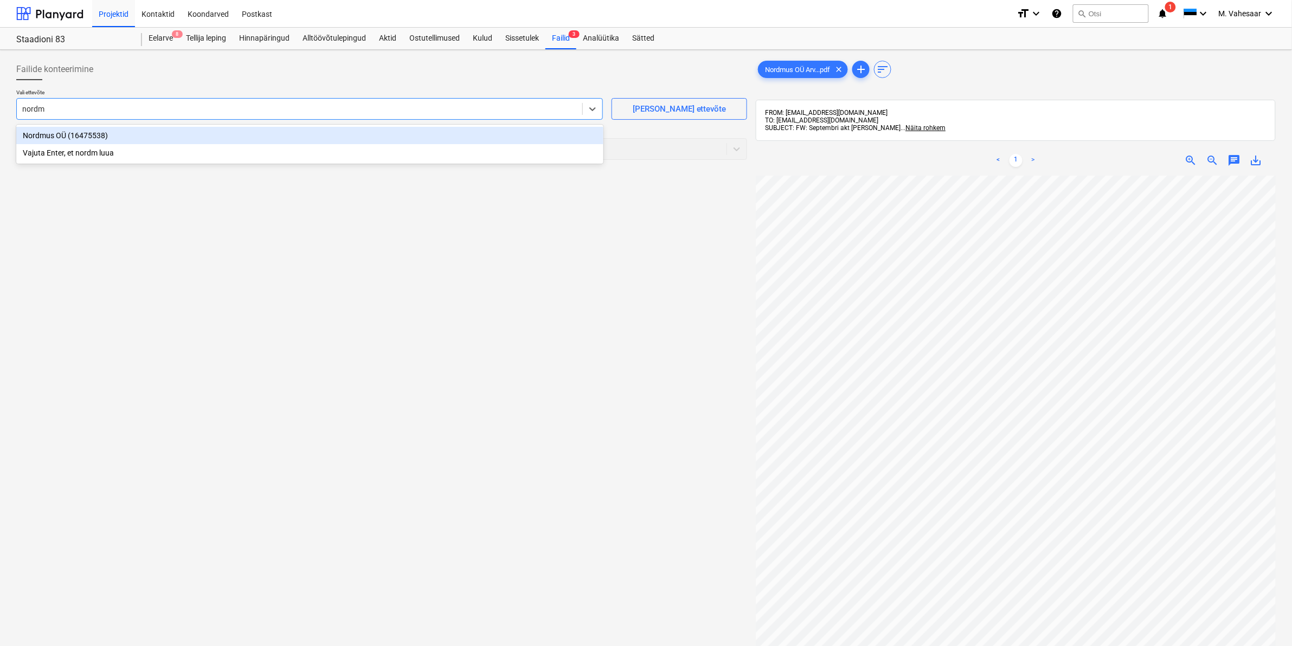
click at [62, 131] on div "Nordmus OÜ (16475538)" at bounding box center [309, 135] width 587 height 17
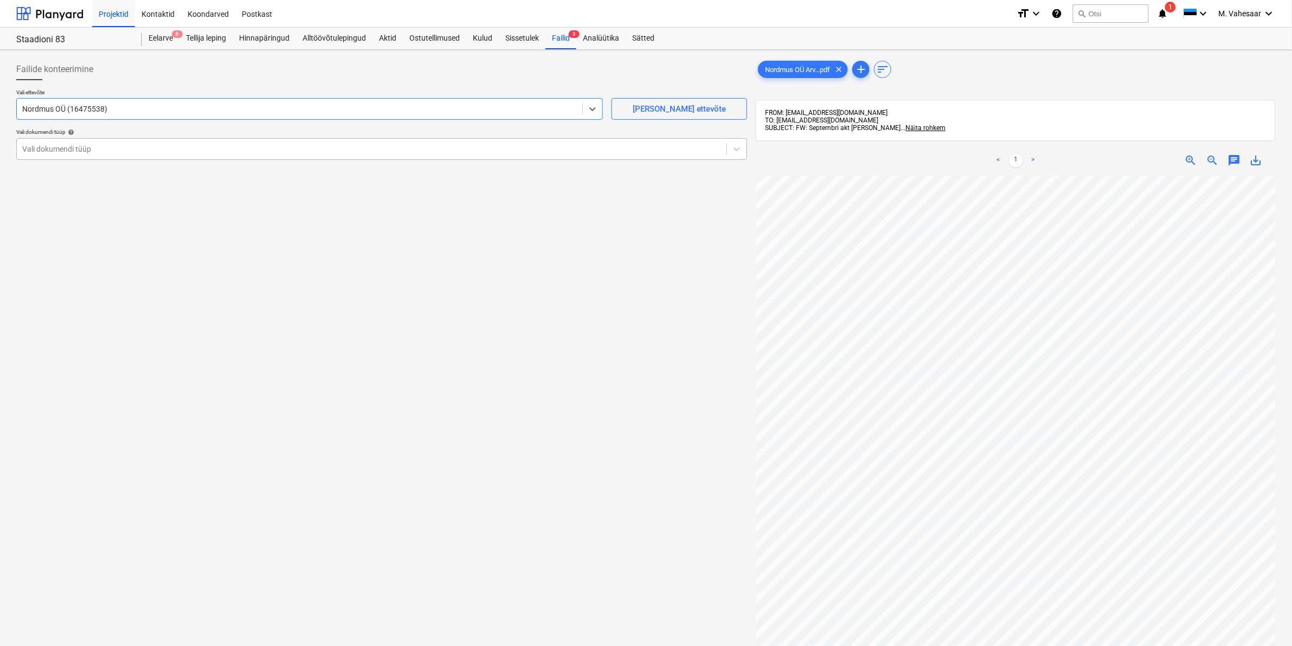
click at [60, 148] on div at bounding box center [371, 149] width 699 height 11
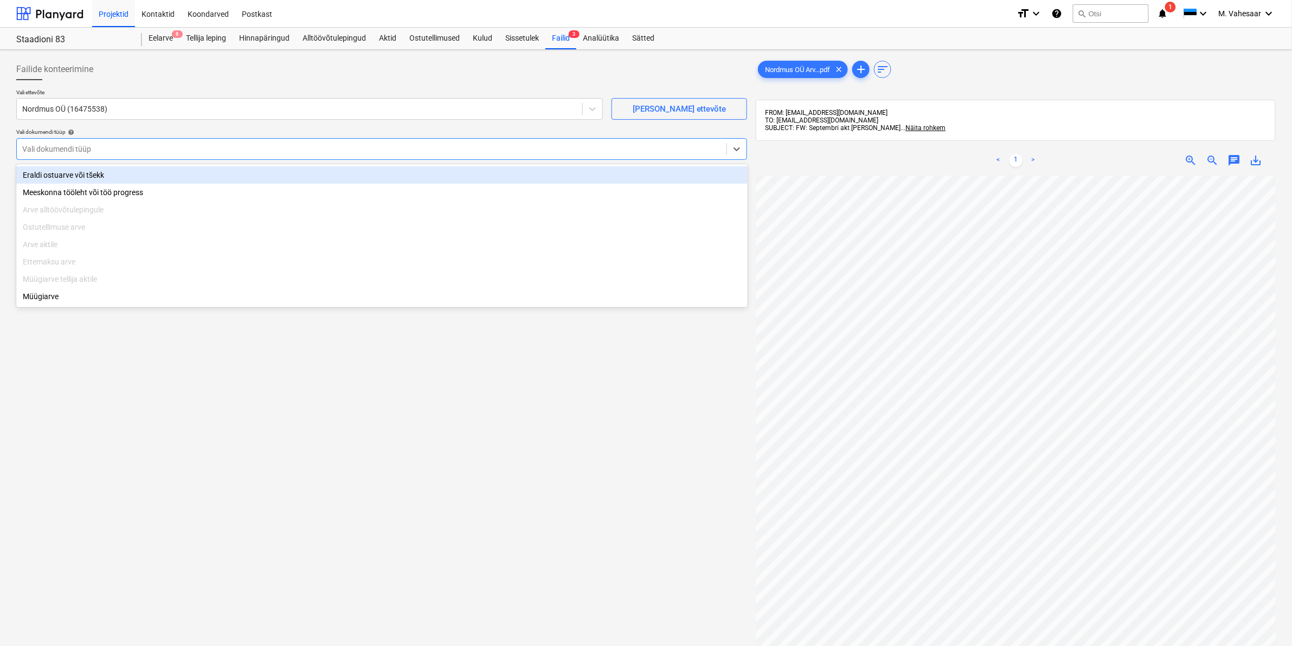
click at [55, 172] on div "Eraldi ostuarve või tšekk" at bounding box center [381, 174] width 731 height 17
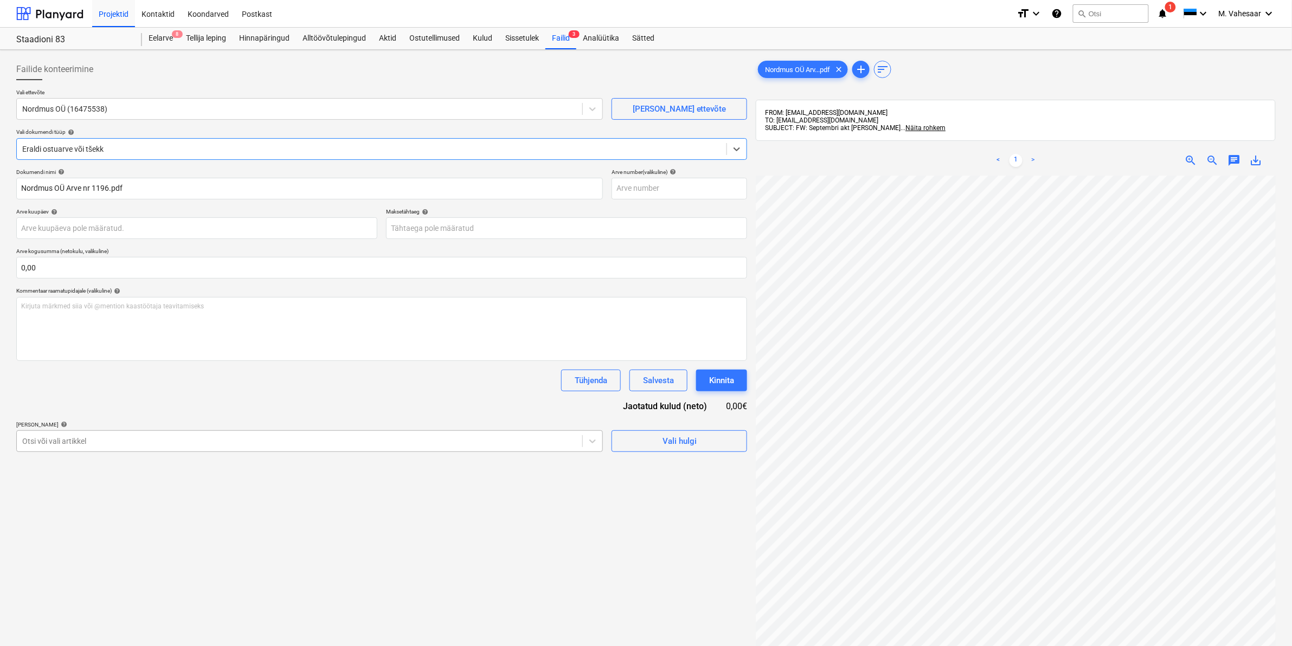
click at [59, 445] on div at bounding box center [299, 441] width 555 height 11
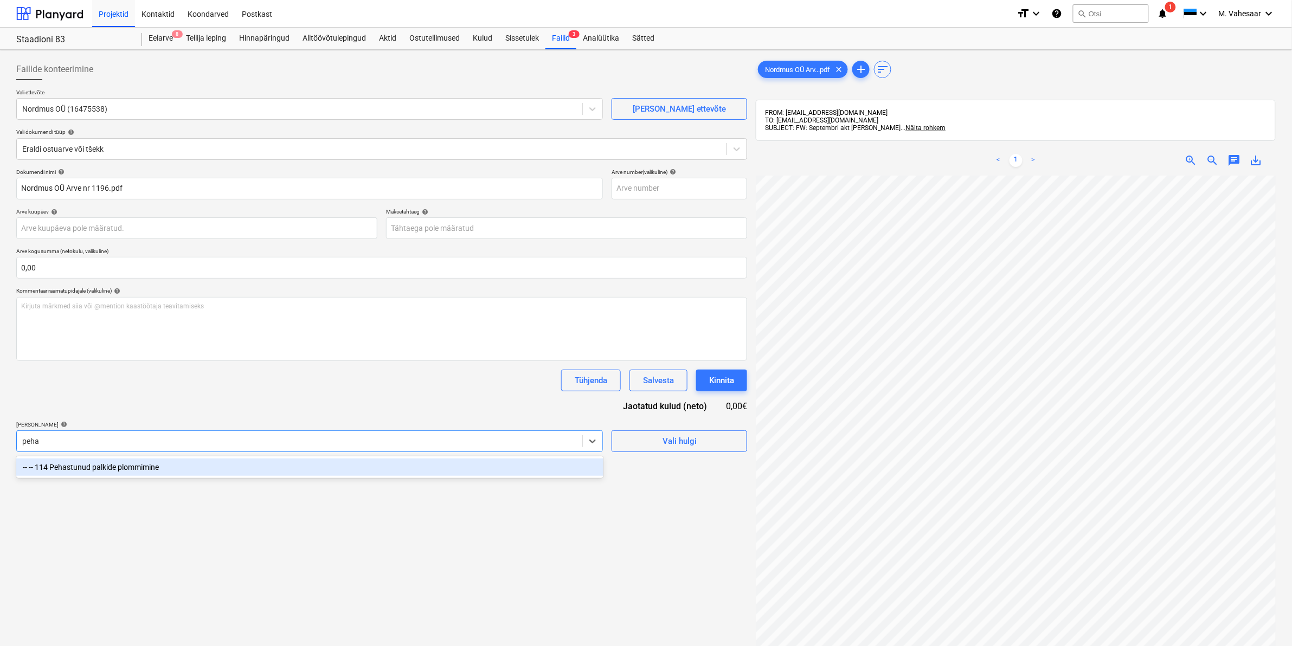
type input "pehas"
click at [82, 465] on div "-- -- 114 Pehastunud palkide plommimine" at bounding box center [309, 467] width 587 height 17
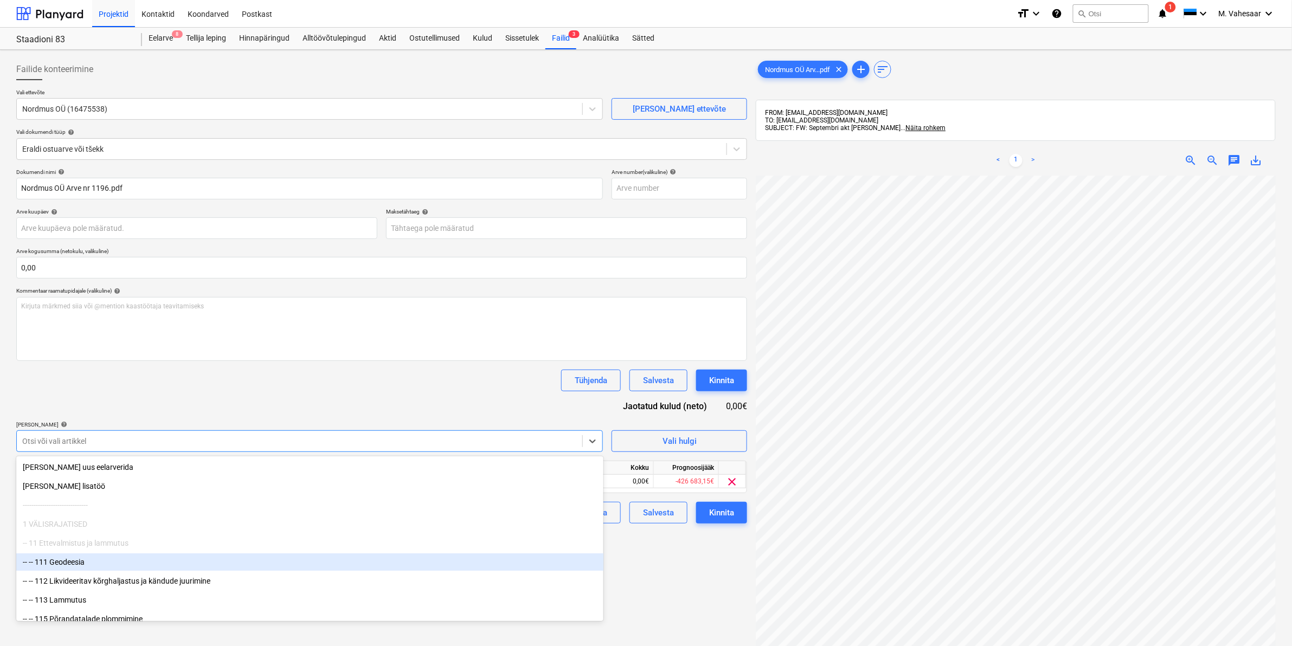
click at [704, 576] on div "Failide konteerimine Vali ettevõte Nordmus OÜ (16475538) Lisa uus ettevõte Vali…" at bounding box center [382, 425] width 740 height 742
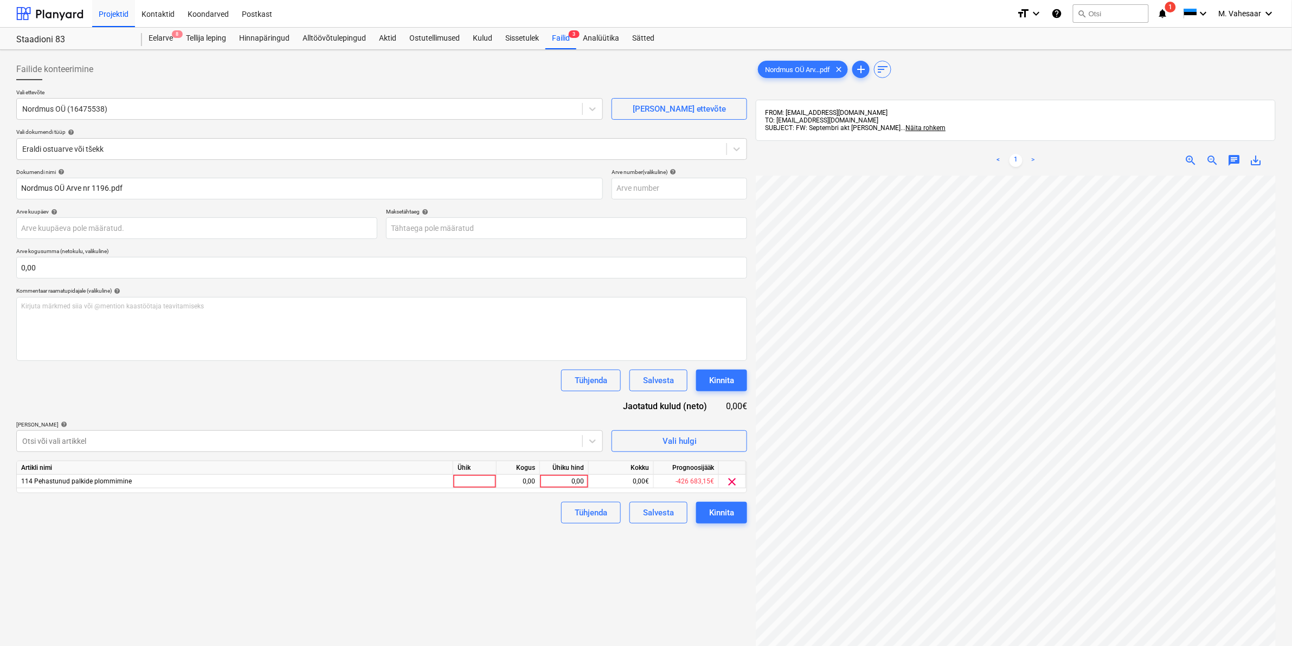
scroll to position [1, 131]
click at [560, 480] on div "0,00" at bounding box center [564, 482] width 40 height 14
type input "16770"
click at [535, 537] on div "Failide konteerimine Vali ettevõte Nordmus OÜ (16475538) Lisa uus ettevõte Vali…" at bounding box center [382, 425] width 740 height 742
click at [708, 515] on button "Kinnita" at bounding box center [721, 513] width 51 height 22
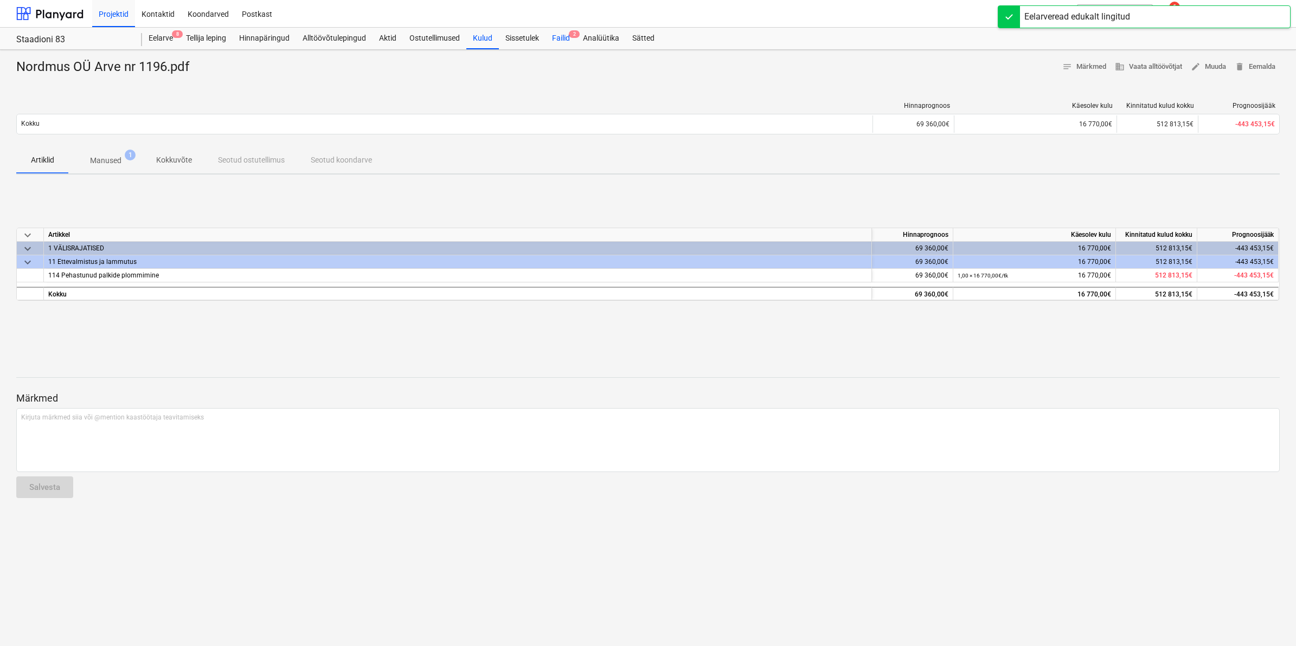
click at [558, 37] on div "Failid 2" at bounding box center [560, 39] width 31 height 22
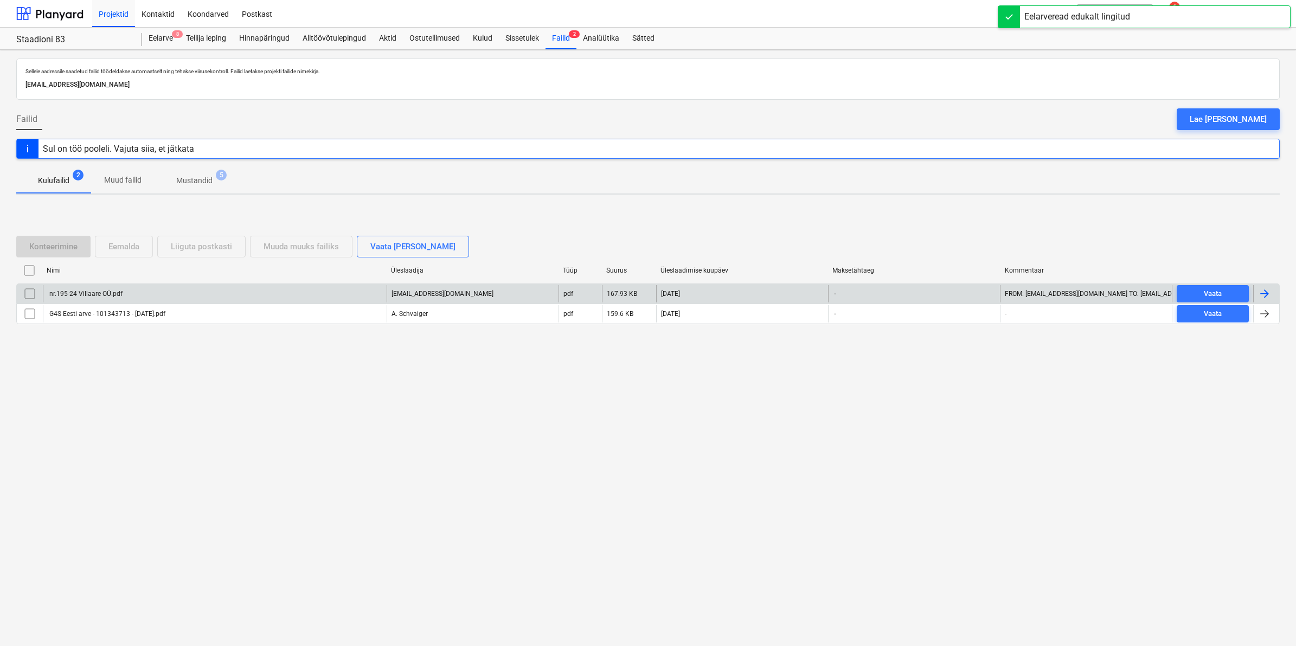
click at [100, 299] on div "nr.195-24 Villaare OÜ.pdf" at bounding box center [215, 293] width 344 height 17
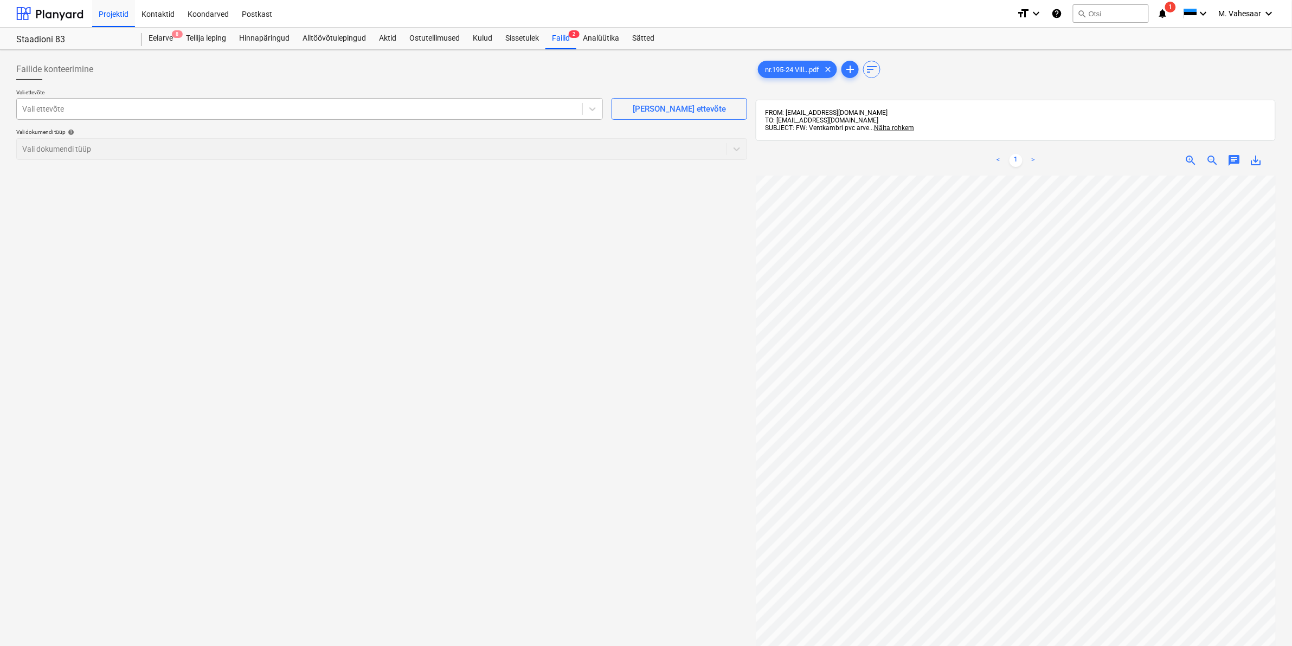
click at [223, 105] on div at bounding box center [299, 109] width 555 height 11
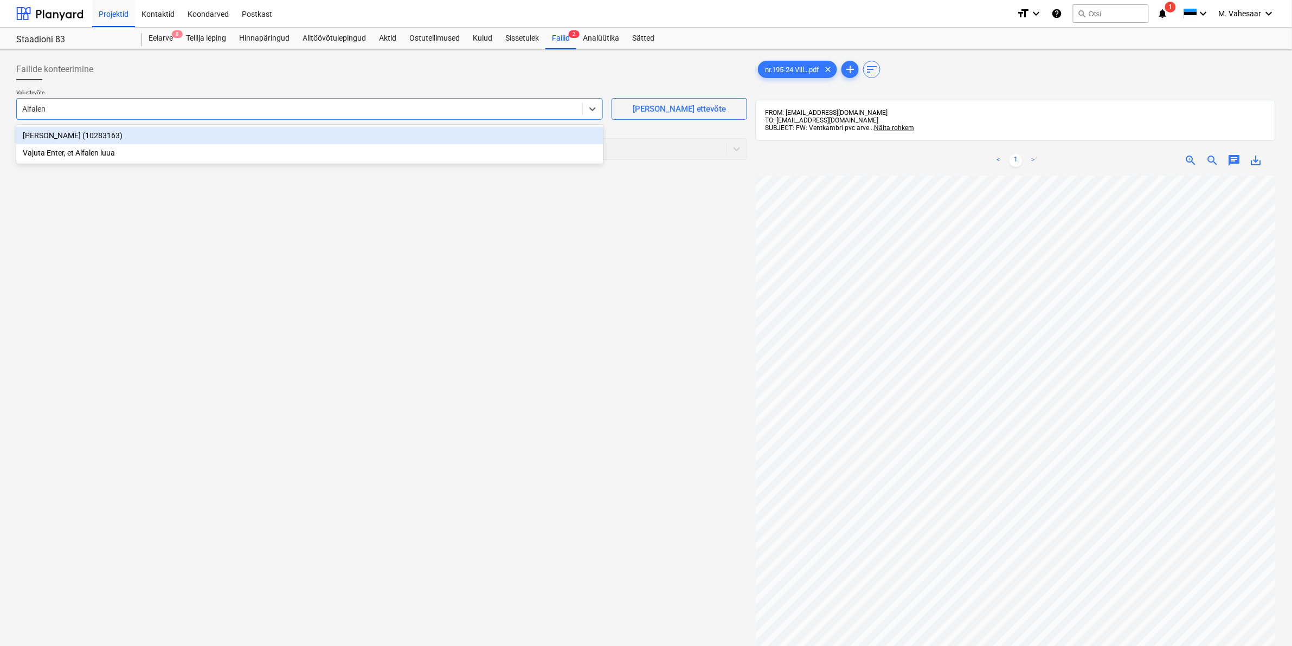
type input "Alfalend"
click at [66, 137] on div "[PERSON_NAME] (10283163)" at bounding box center [309, 135] width 587 height 17
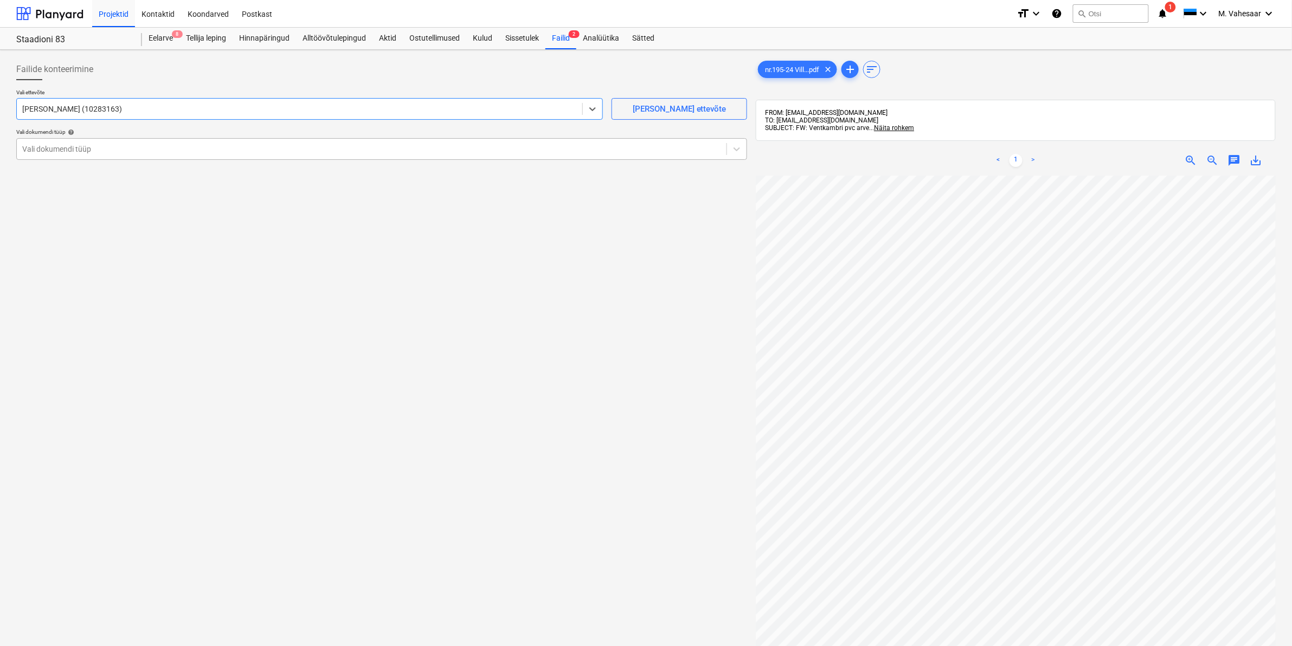
click at [66, 155] on div at bounding box center [371, 149] width 699 height 11
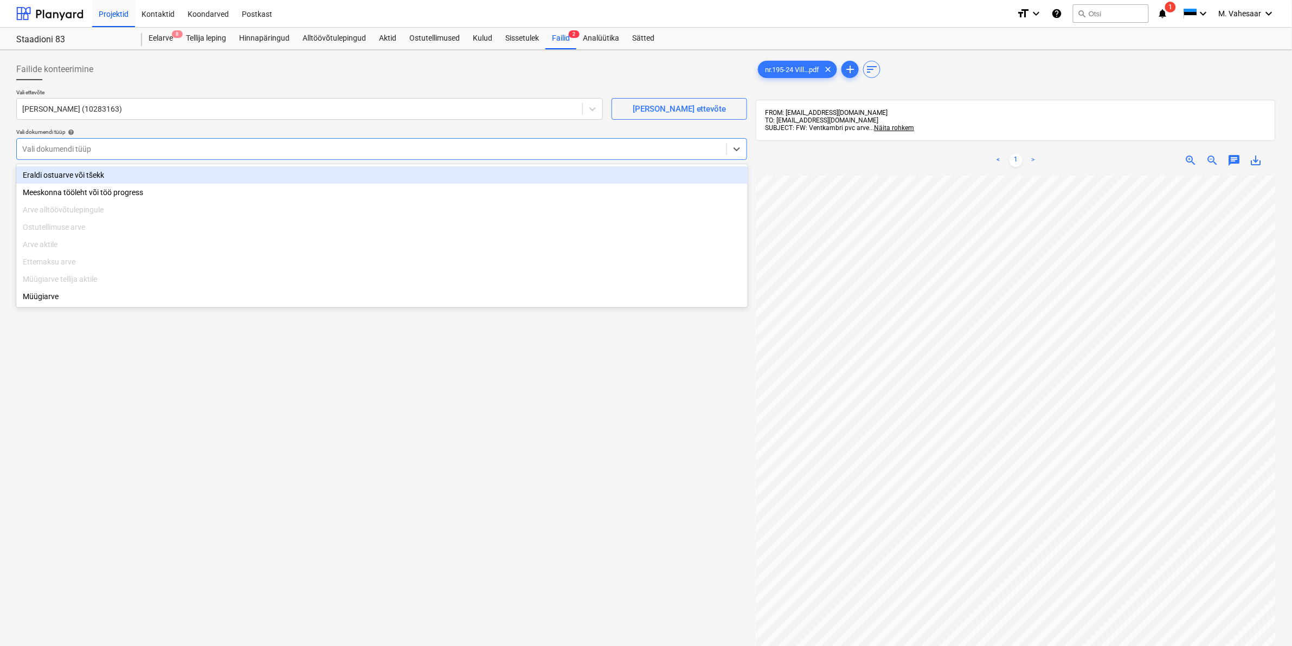
click at [65, 171] on div "Eraldi ostuarve või tšekk" at bounding box center [381, 174] width 731 height 17
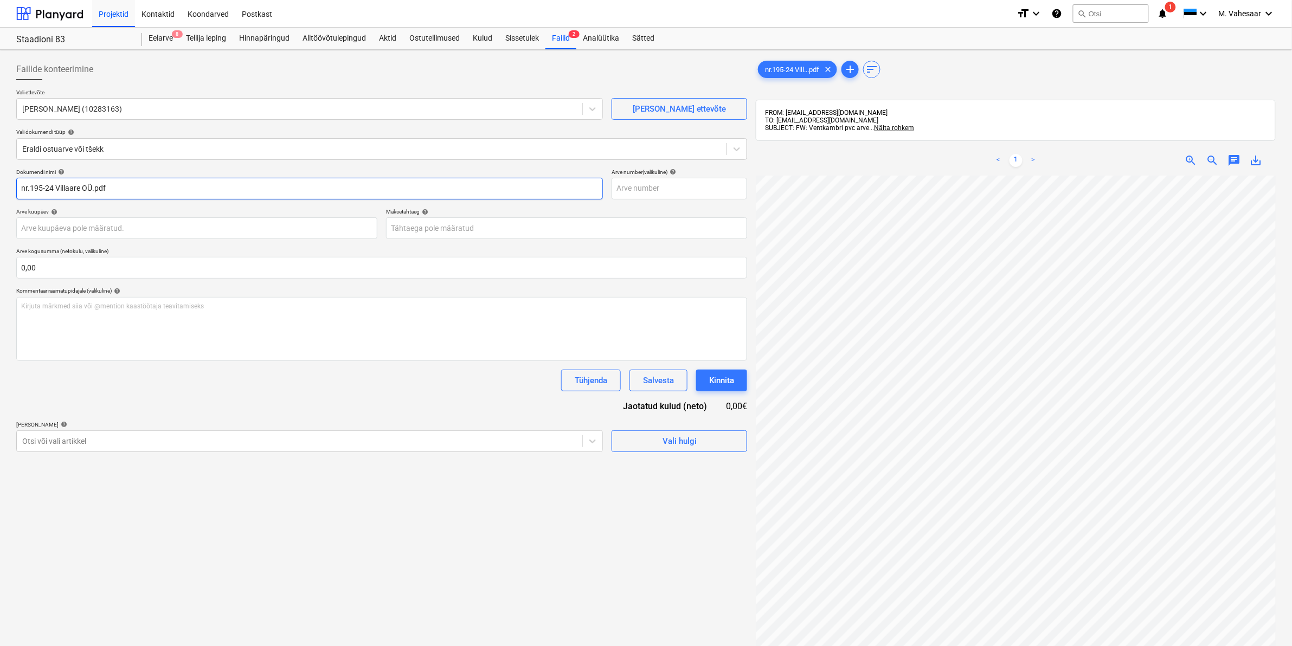
click at [20, 184] on input "nr.195-24 Villaare OÜ.pdf" at bounding box center [309, 189] width 587 height 22
type input "Alfalend arve nr.195-24 Villaare OÜ.pdf"
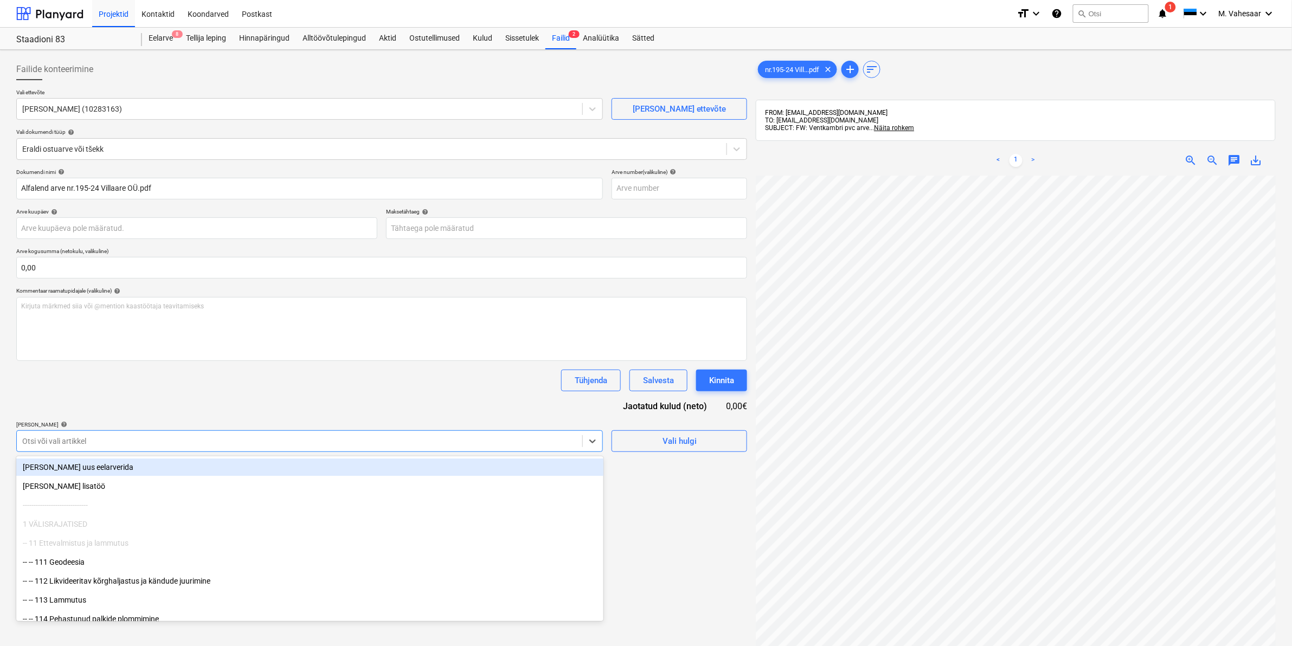
click at [82, 438] on div at bounding box center [299, 441] width 555 height 11
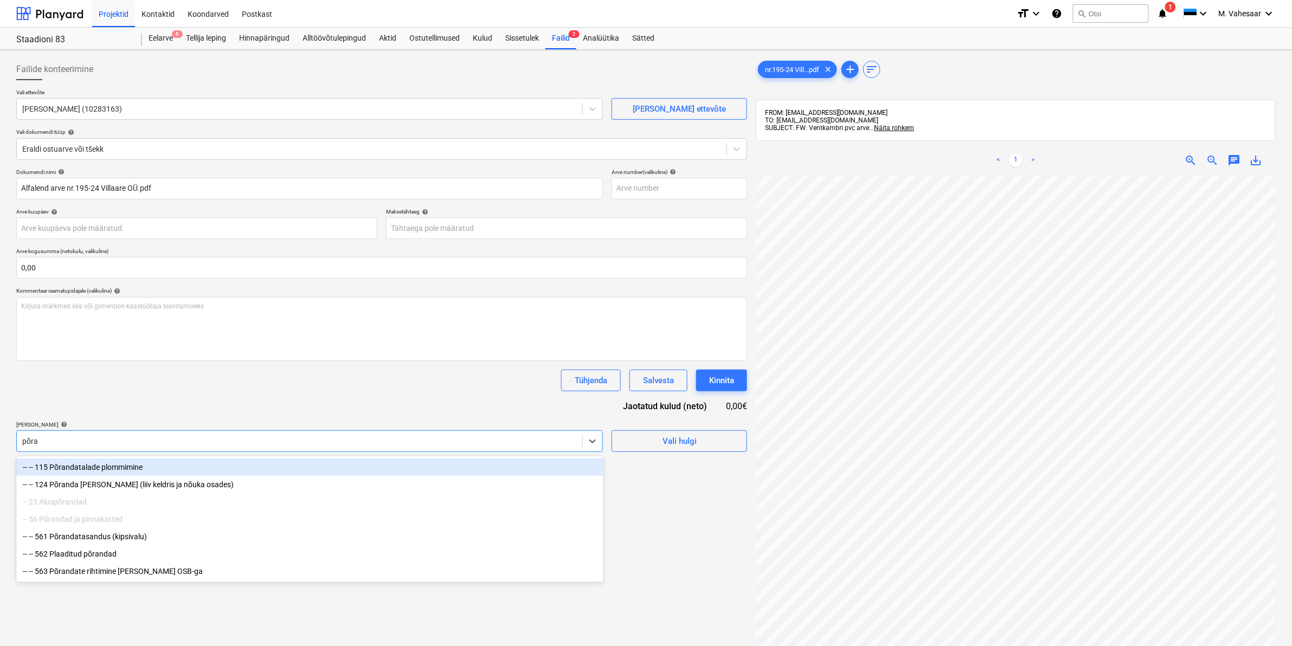
type input "põran"
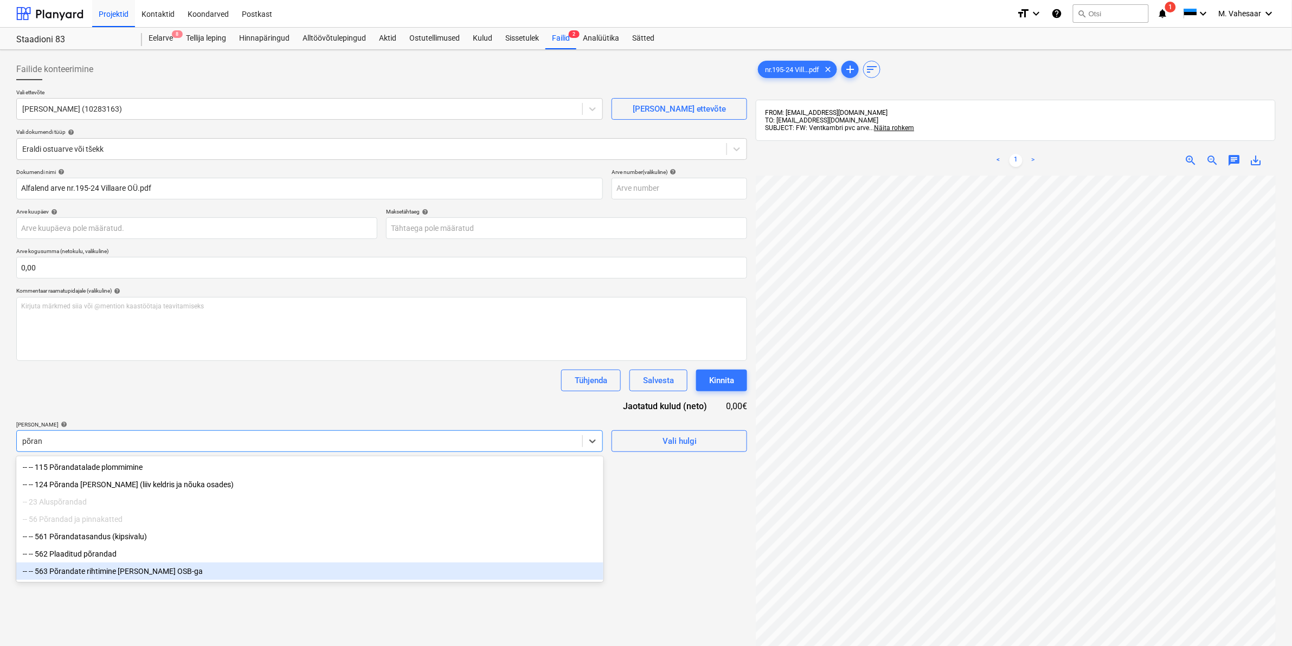
click at [159, 580] on div "-- -- 563 Põrandate rihtimine ja katine OSB-ga" at bounding box center [309, 571] width 587 height 17
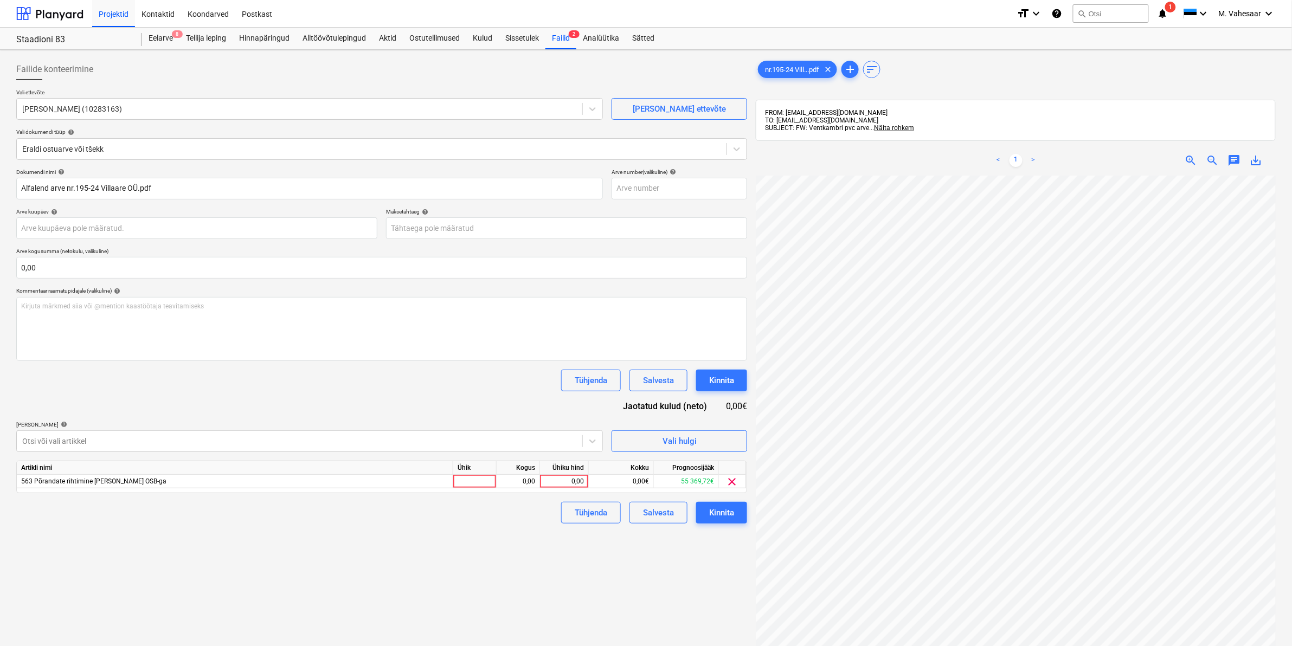
click at [689, 579] on div "Failide konteerimine Vali ettevõte Alfalend OÜ (10283163) Lisa uus ettevõte Val…" at bounding box center [382, 425] width 740 height 742
click at [551, 478] on div "0,00" at bounding box center [564, 482] width 40 height 14
type input "385"
click at [530, 567] on div "Failide konteerimine Vali ettevõte Alfalend OÜ (10283163) Lisa uus ettevõte Val…" at bounding box center [382, 425] width 740 height 742
click at [709, 513] on div "Kinnita" at bounding box center [721, 513] width 25 height 14
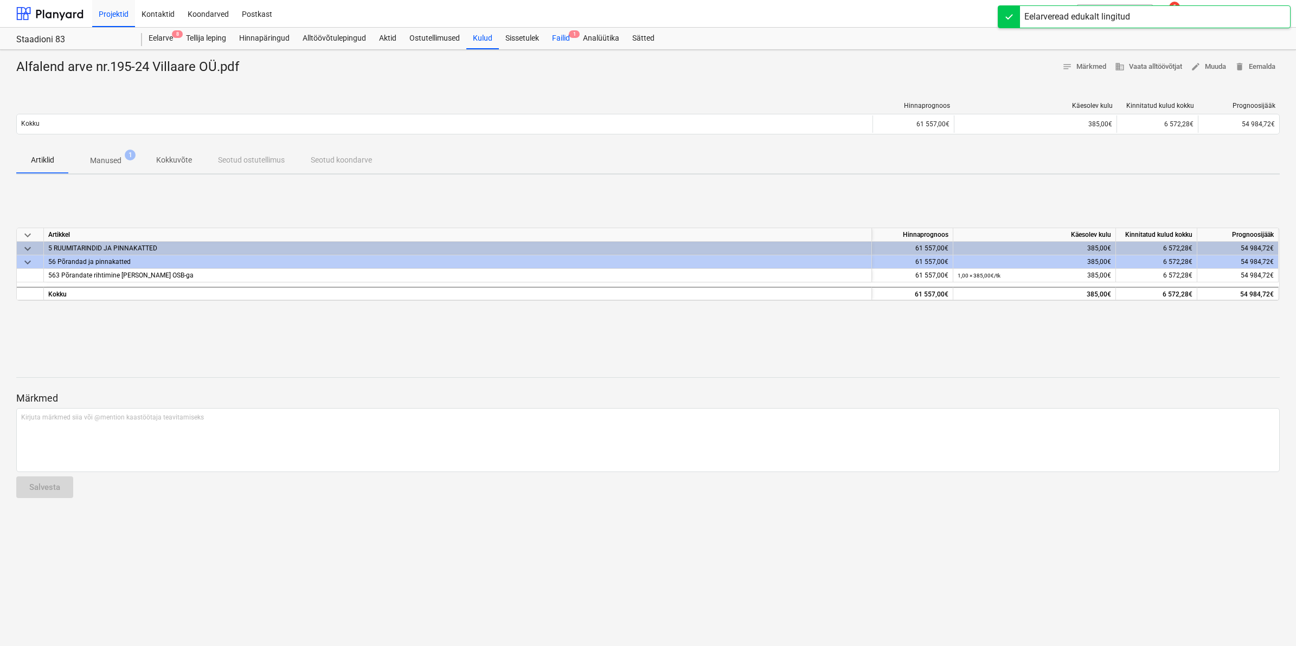
click at [564, 36] on div "Failid 1" at bounding box center [560, 39] width 31 height 22
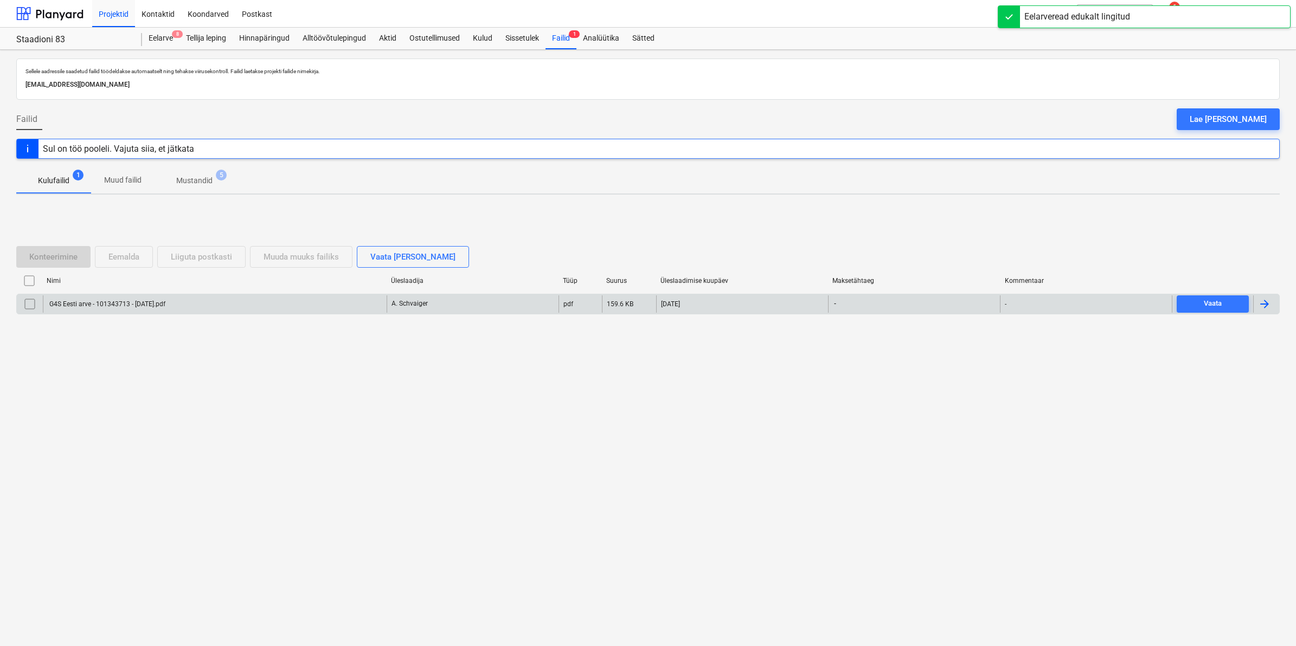
click at [165, 296] on div "G4S Eesti arve - 101343713 - [DATE].pdf" at bounding box center [215, 303] width 344 height 17
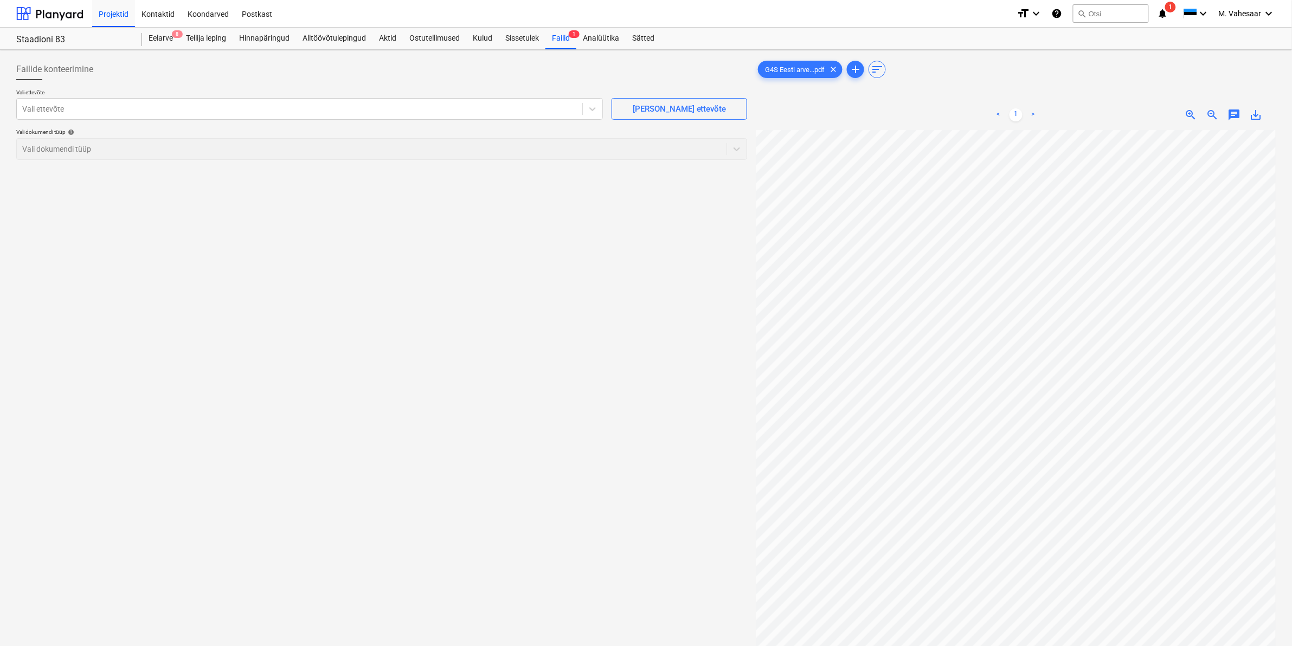
scroll to position [138, 149]
click at [751, 296] on div "Failide konteerimine Vali ettevõte Vali ettevõte Lisa uus ettevõte Vali dokumen…" at bounding box center [646, 402] width 1268 height 696
click at [202, 114] on div at bounding box center [299, 109] width 555 height 11
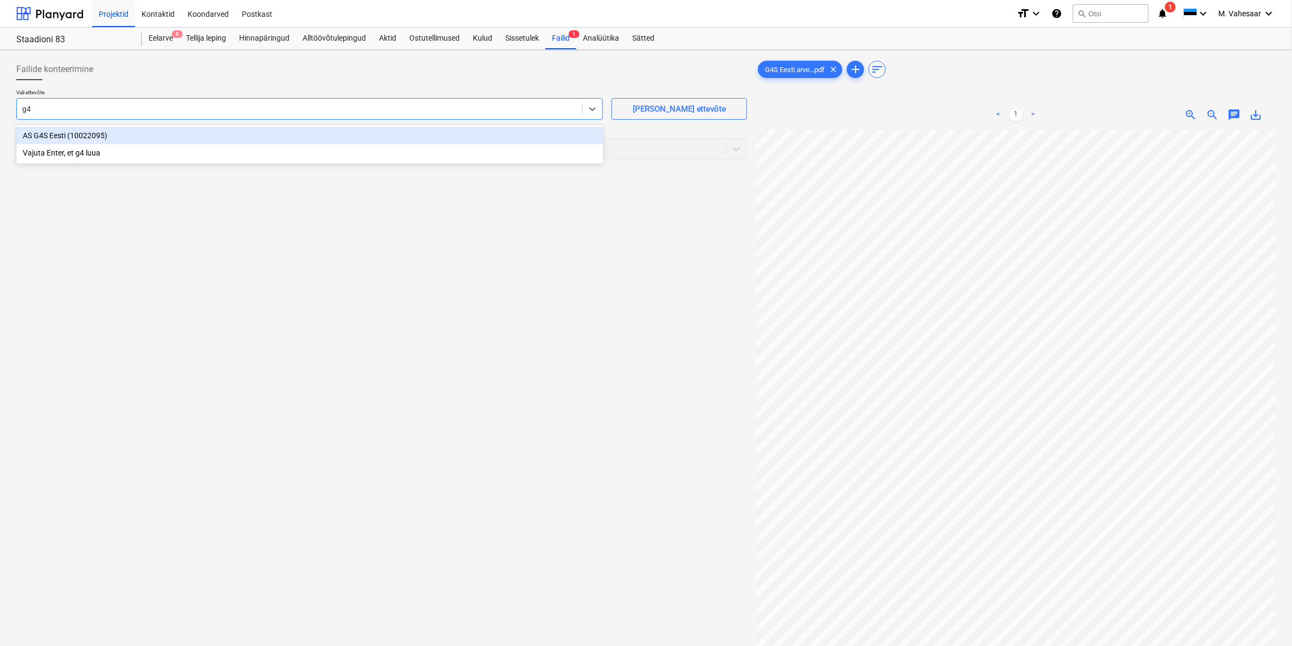
type input "g4s"
click at [79, 134] on div "AS G4S Eesti (10022095)" at bounding box center [309, 135] width 587 height 17
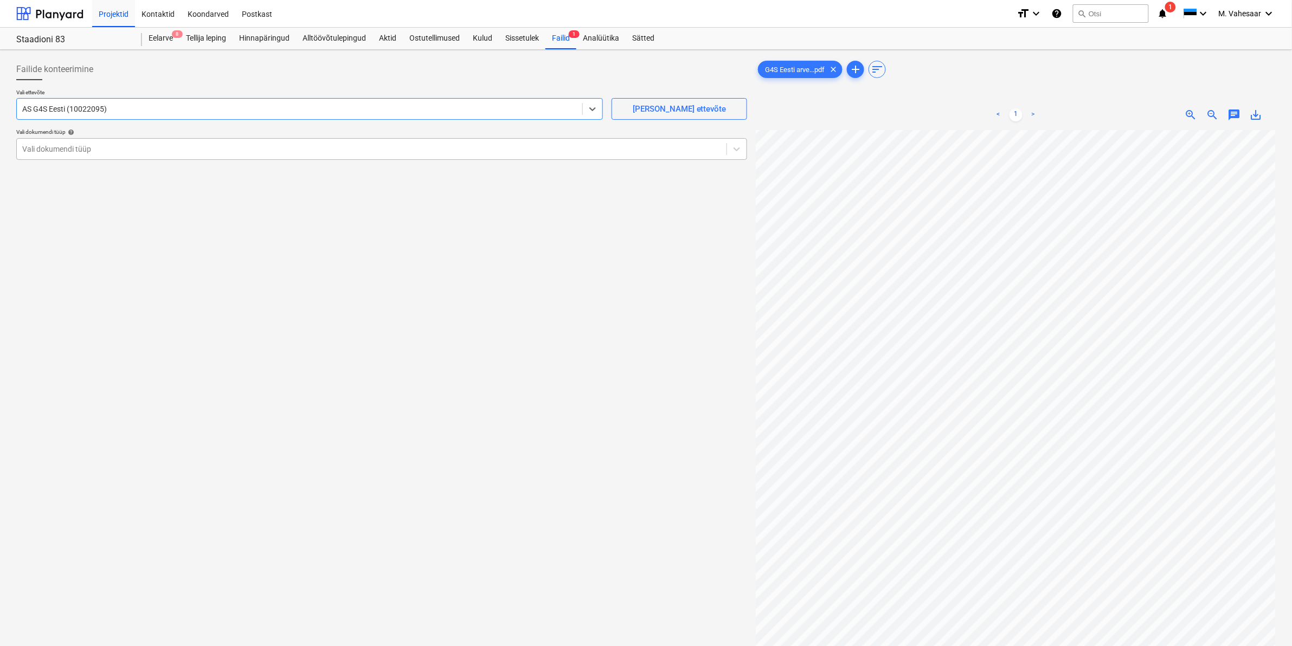
click at [72, 144] on div at bounding box center [371, 149] width 699 height 11
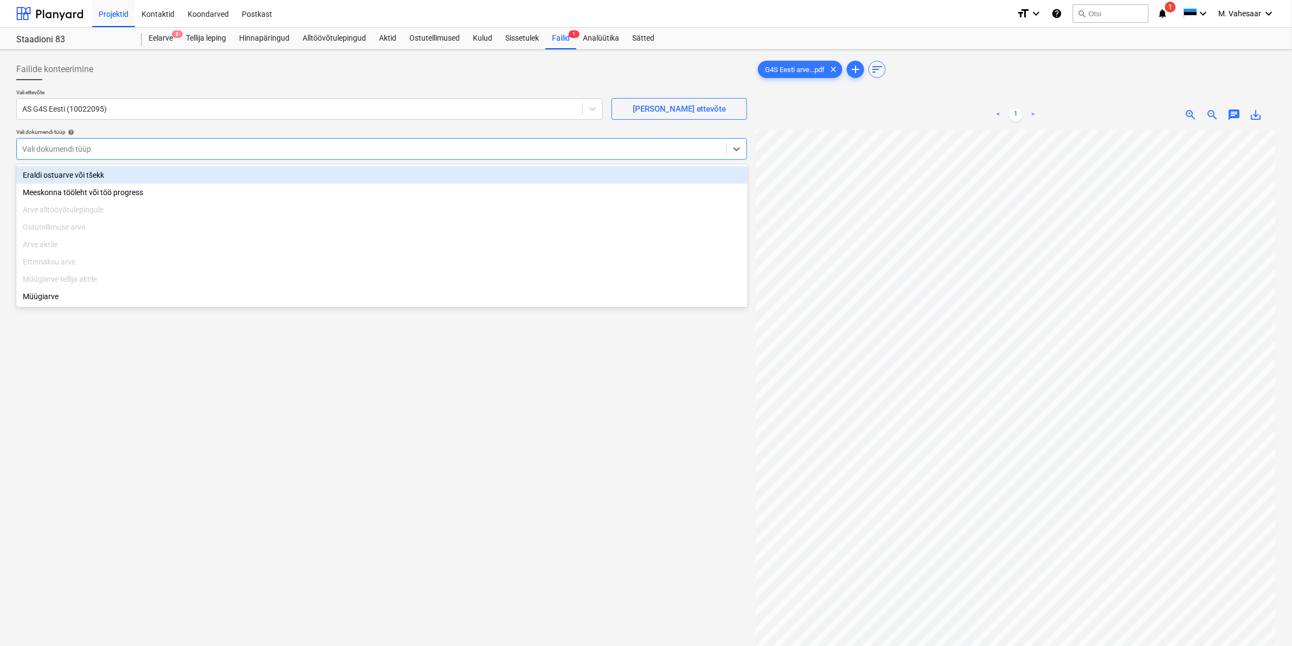
click at [56, 177] on div "Eraldi ostuarve või tšekk" at bounding box center [381, 174] width 731 height 17
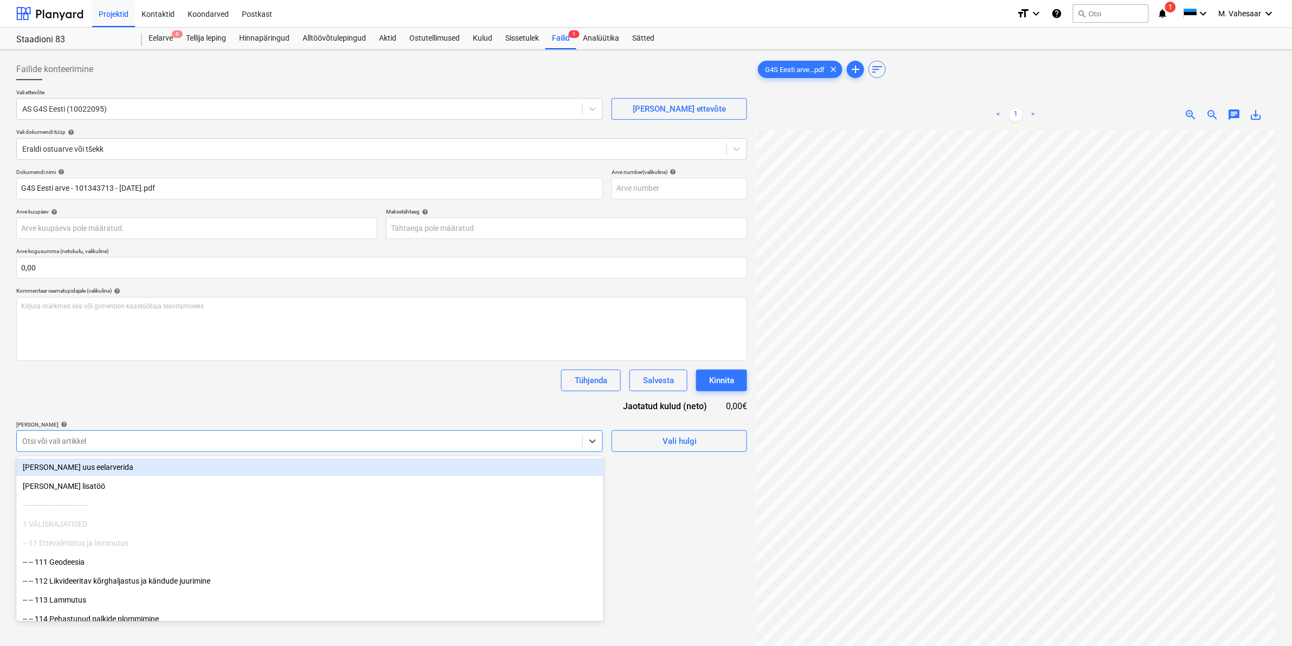
click at [41, 440] on div at bounding box center [299, 441] width 555 height 11
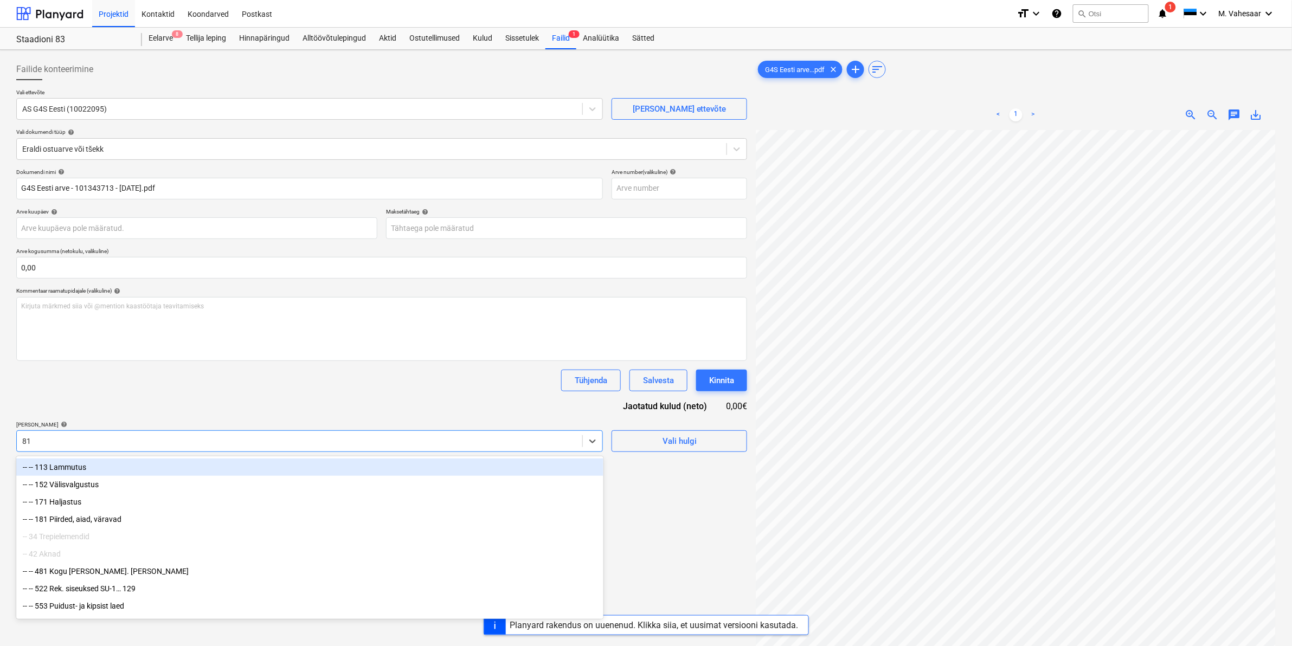
type input "811"
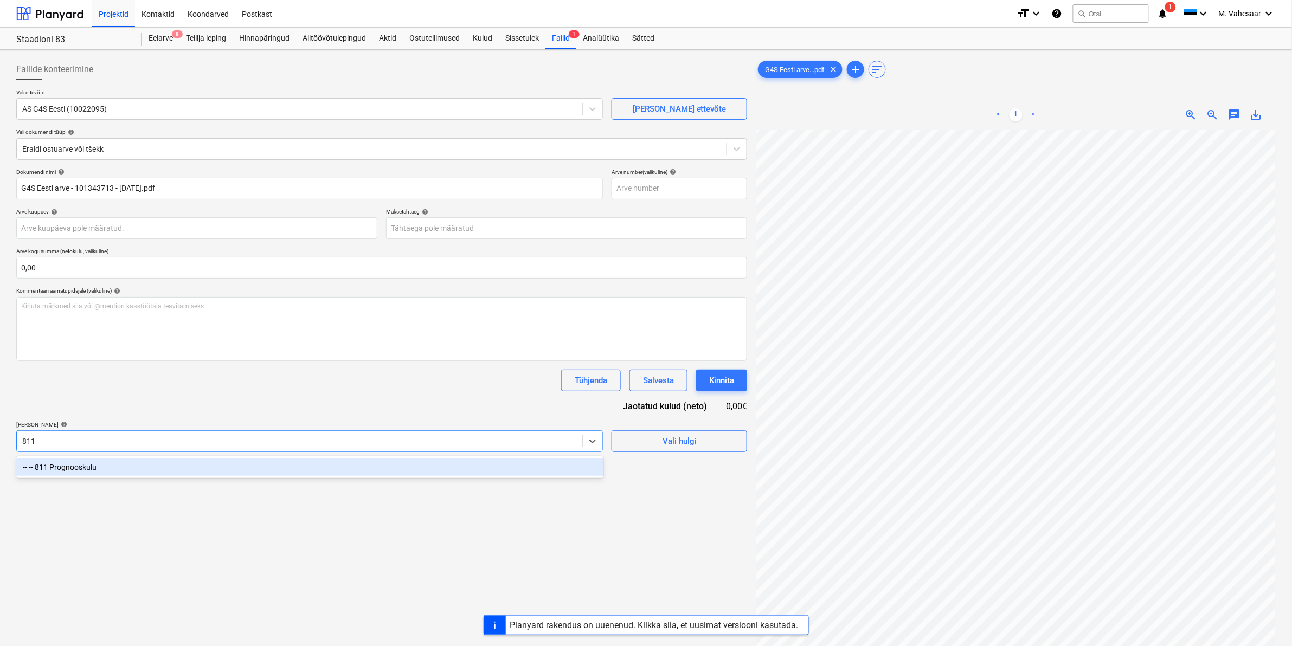
click at [72, 471] on div "-- -- 811 Prognooskulu" at bounding box center [309, 467] width 587 height 17
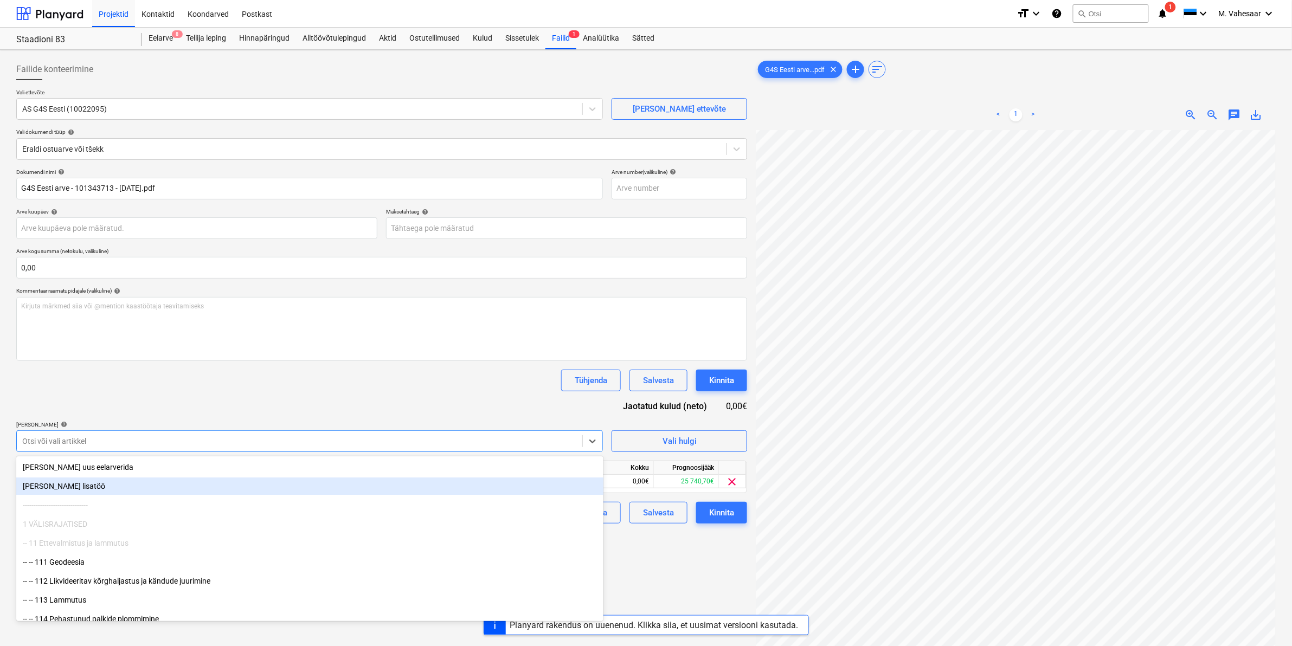
click at [692, 555] on div "Failide konteerimine Vali ettevõte AS G4S Eesti (10022095) Lisa uus ettevõte Va…" at bounding box center [382, 402] width 740 height 696
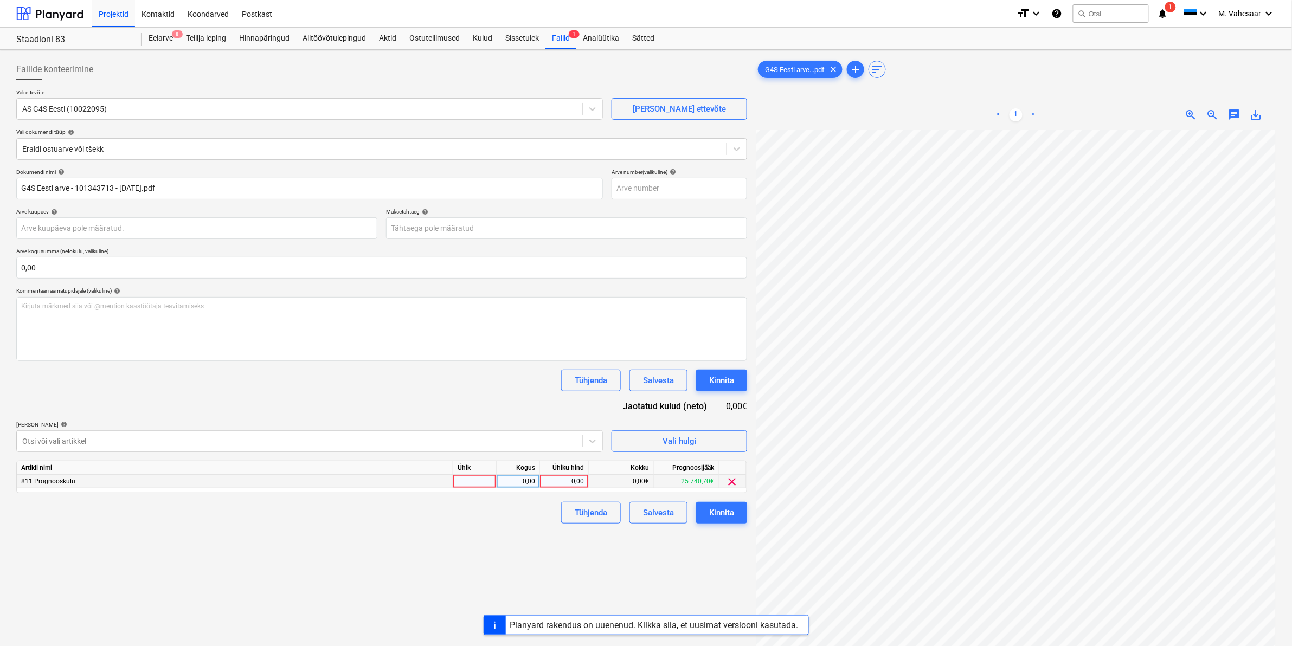
click at [567, 479] on div "0,00" at bounding box center [564, 482] width 40 height 14
type input "310"
click at [494, 545] on div "Failide konteerimine Vali ettevõte AS G4S Eesti (10022095) Lisa uus ettevõte Va…" at bounding box center [382, 402] width 740 height 696
click at [721, 516] on div "Kinnita" at bounding box center [721, 513] width 25 height 14
